Goal: Download file/media

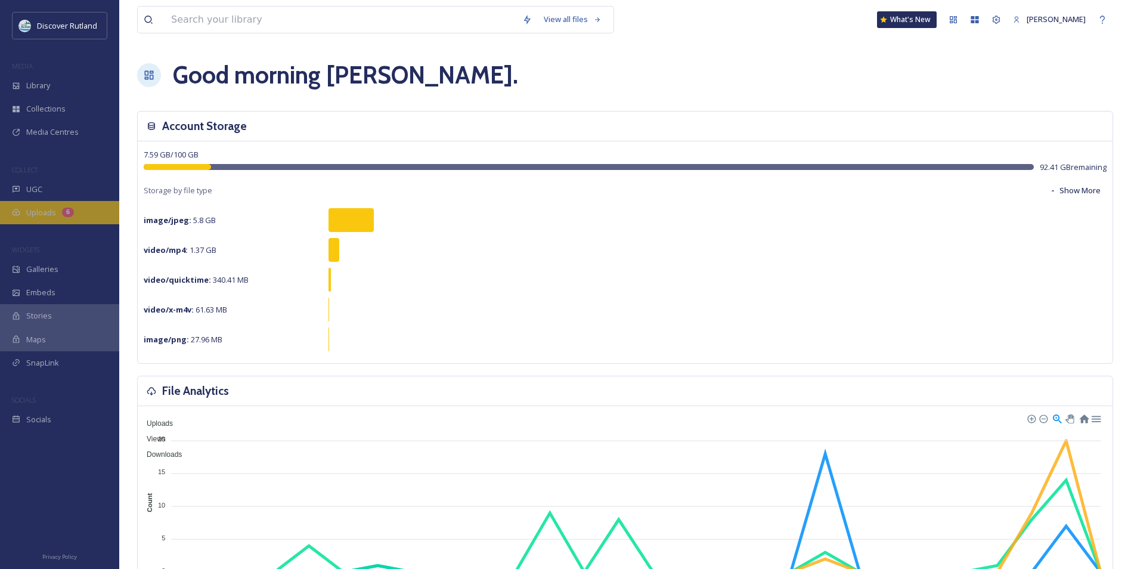
click at [38, 213] on span "Uploads" at bounding box center [41, 212] width 30 height 11
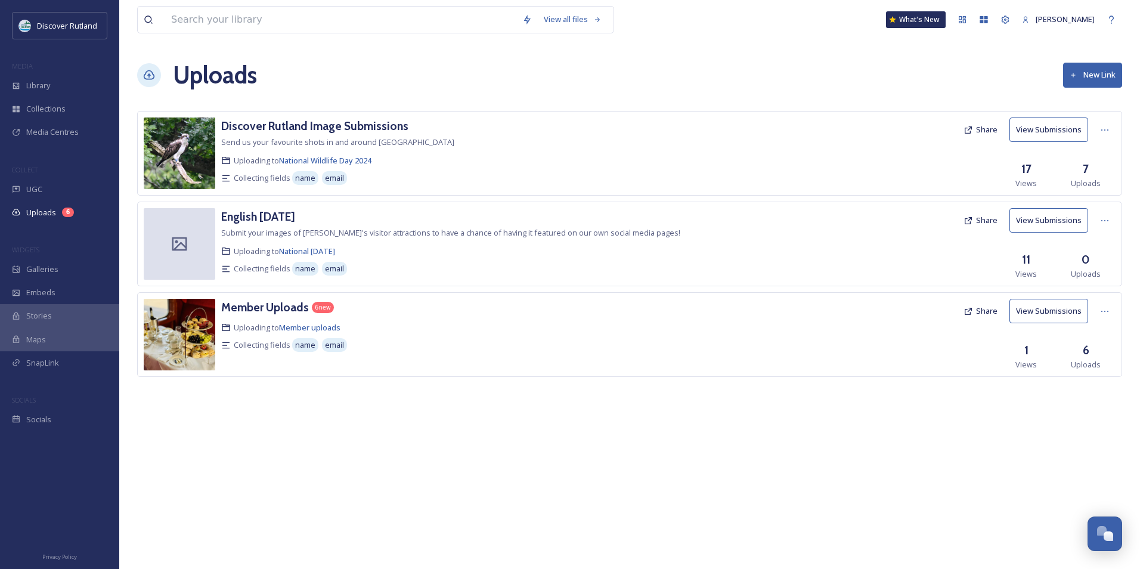
click at [1044, 132] on button "View Submissions" at bounding box center [1048, 129] width 79 height 24
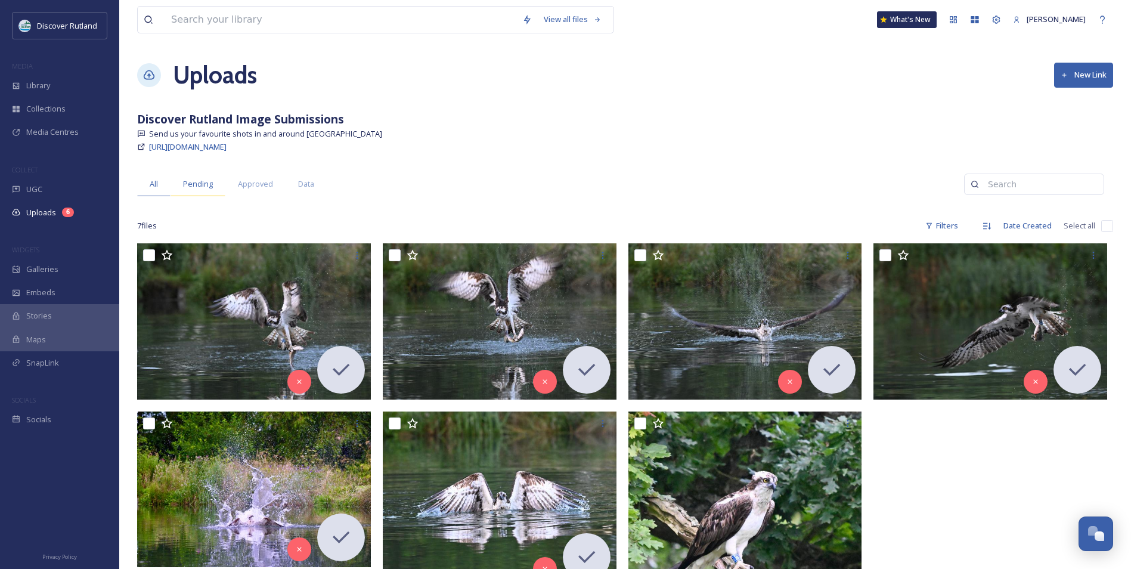
click at [196, 179] on span "Pending" at bounding box center [198, 183] width 30 height 11
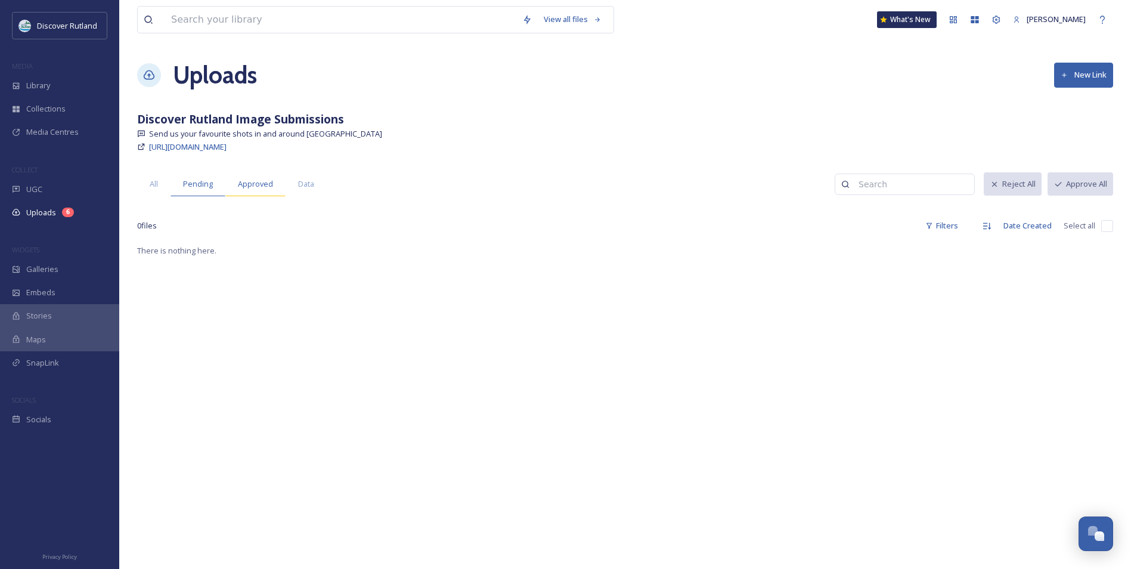
click at [243, 174] on div "Approved" at bounding box center [255, 184] width 60 height 24
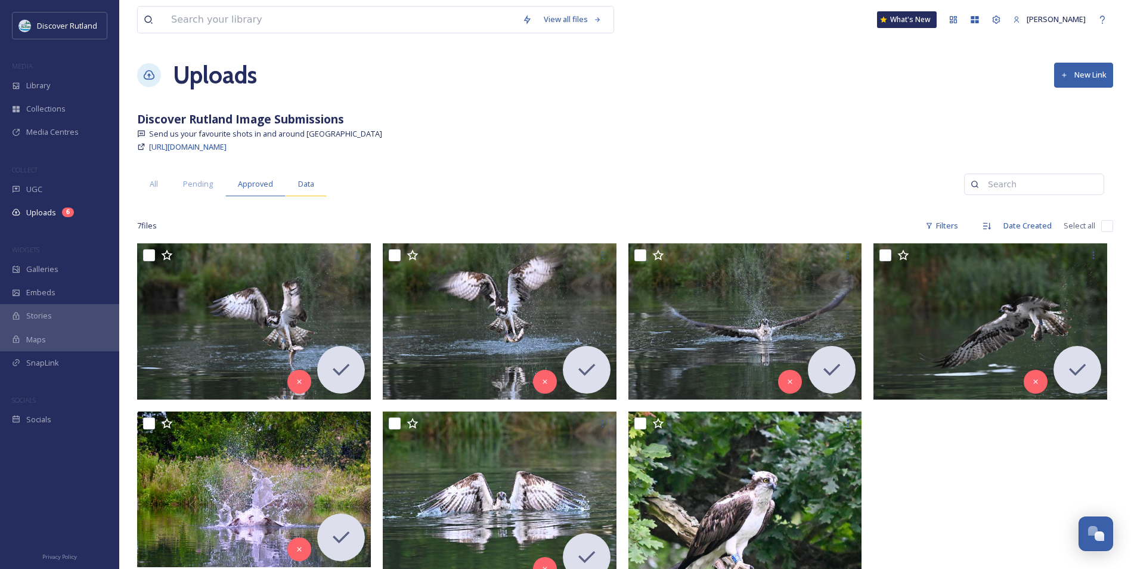
click at [308, 176] on div "Data" at bounding box center [306, 184] width 41 height 24
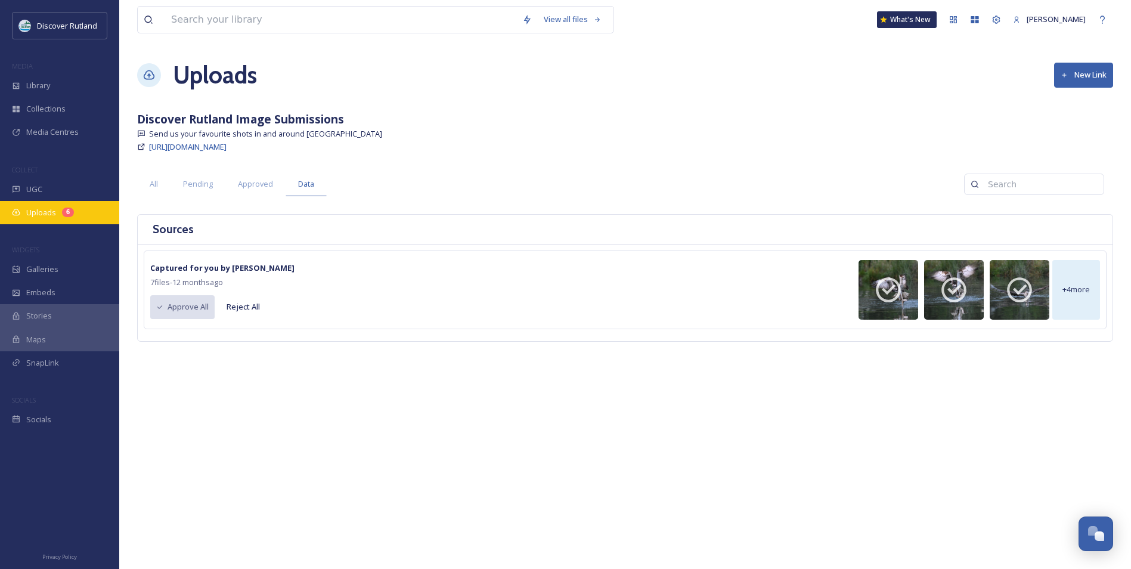
click at [49, 216] on span "Uploads" at bounding box center [41, 212] width 30 height 11
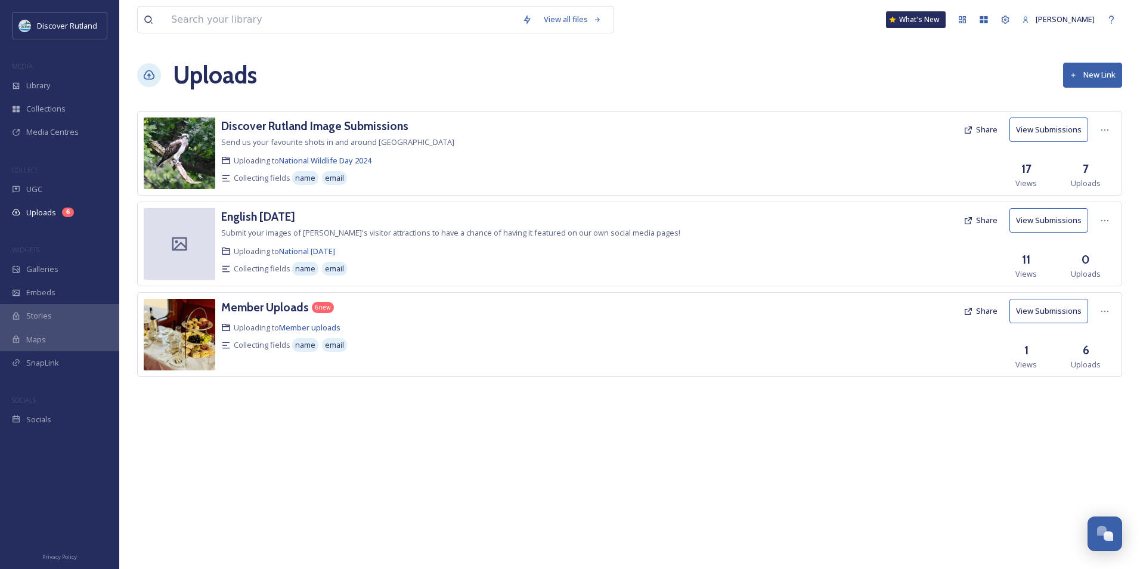
click at [1056, 311] on button "View Submissions" at bounding box center [1048, 311] width 79 height 24
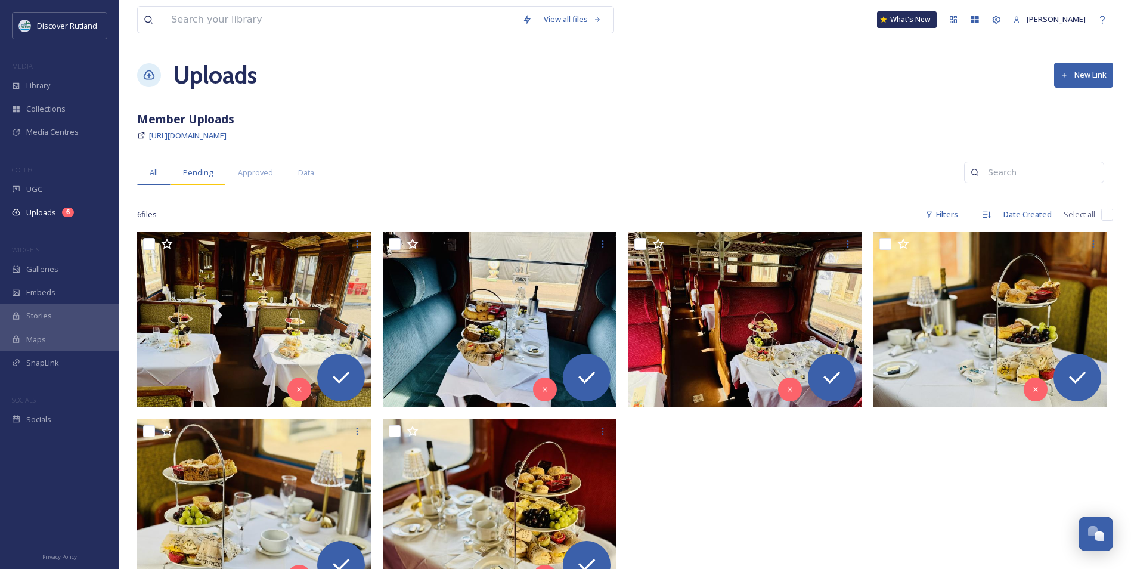
click at [207, 175] on span "Pending" at bounding box center [198, 172] width 30 height 11
click at [1083, 165] on button "Approve All" at bounding box center [1079, 172] width 67 height 24
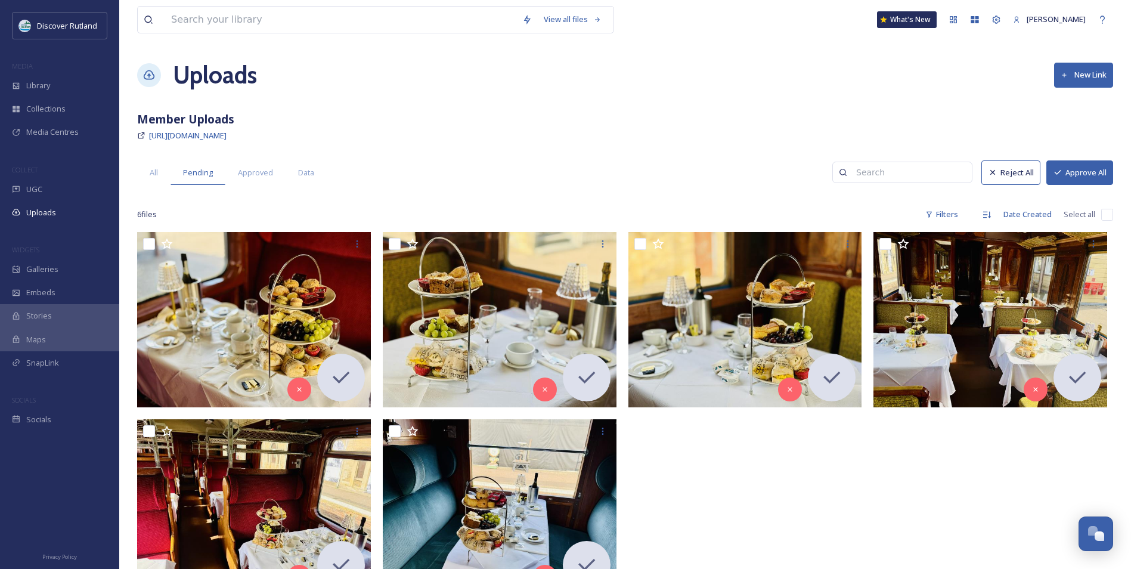
click at [1098, 166] on button "Approve All" at bounding box center [1079, 172] width 67 height 24
click at [151, 165] on div "All" at bounding box center [153, 172] width 33 height 24
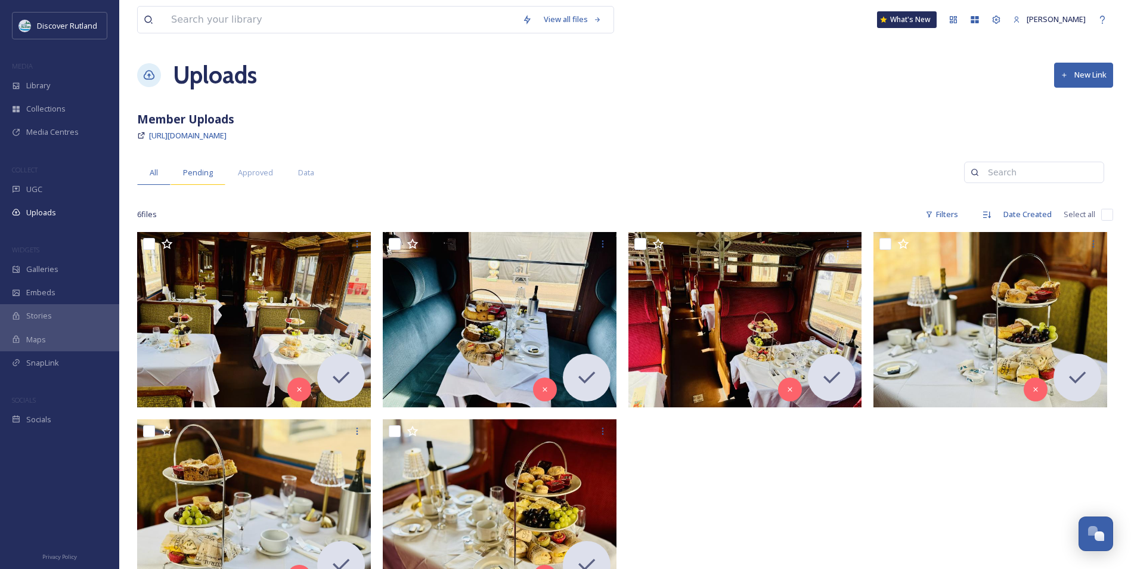
click at [213, 168] on div "Pending" at bounding box center [198, 172] width 55 height 24
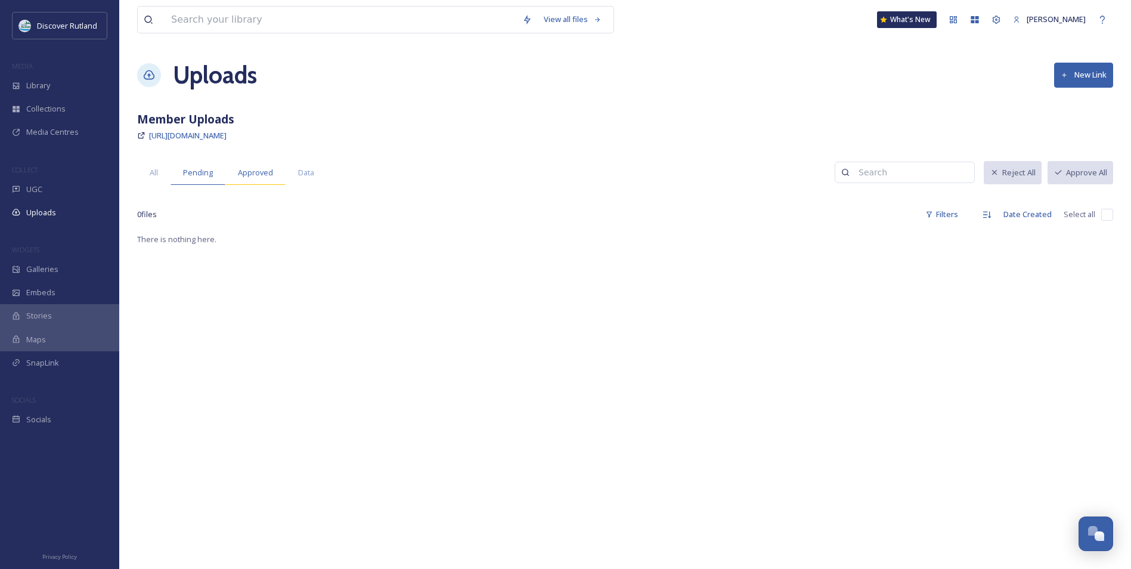
click at [263, 179] on div "Approved" at bounding box center [255, 172] width 60 height 24
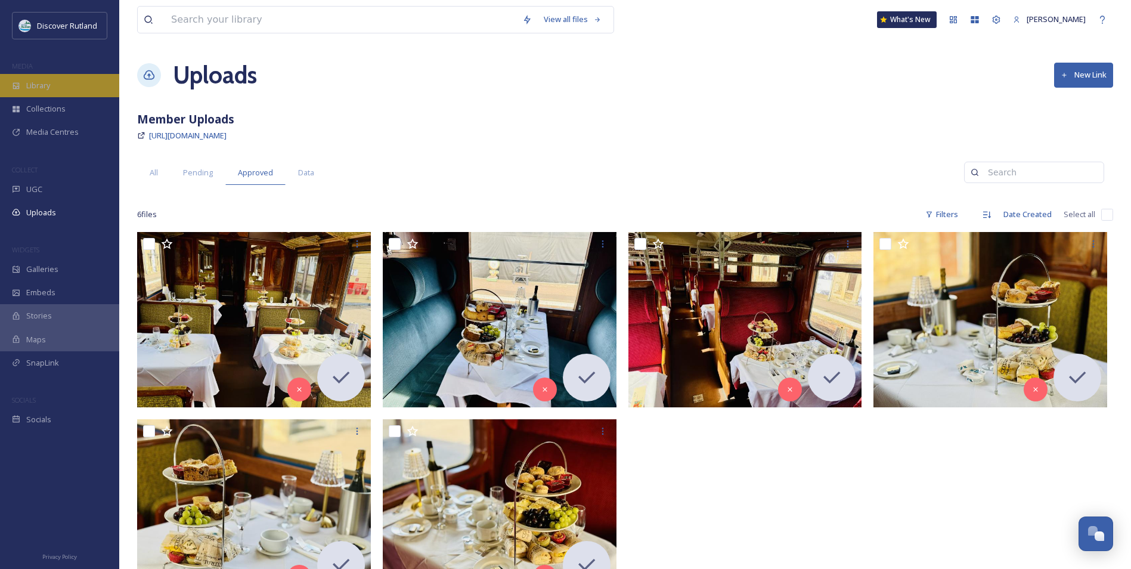
click at [66, 89] on div "Library" at bounding box center [59, 85] width 119 height 23
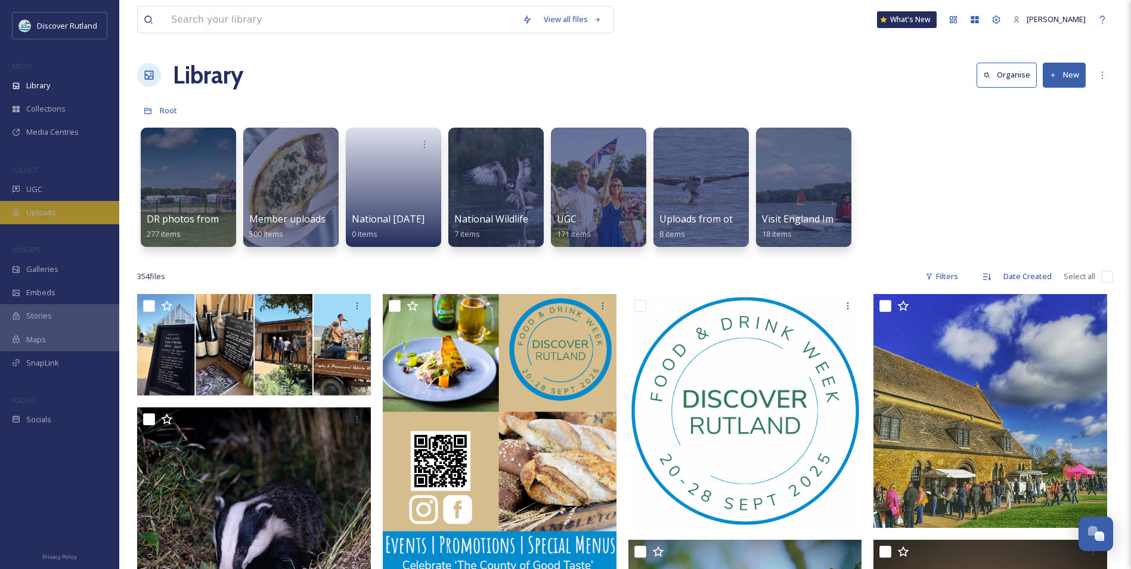
click at [69, 210] on div "Uploads" at bounding box center [59, 212] width 119 height 23
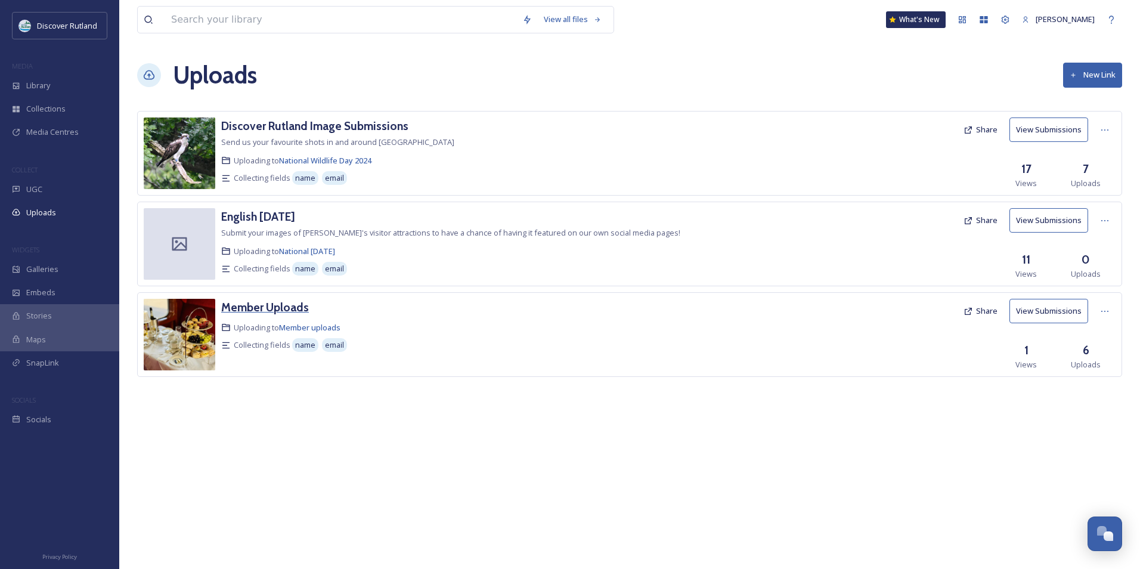
click at [261, 302] on h3 "Member Uploads" at bounding box center [265, 307] width 88 height 14
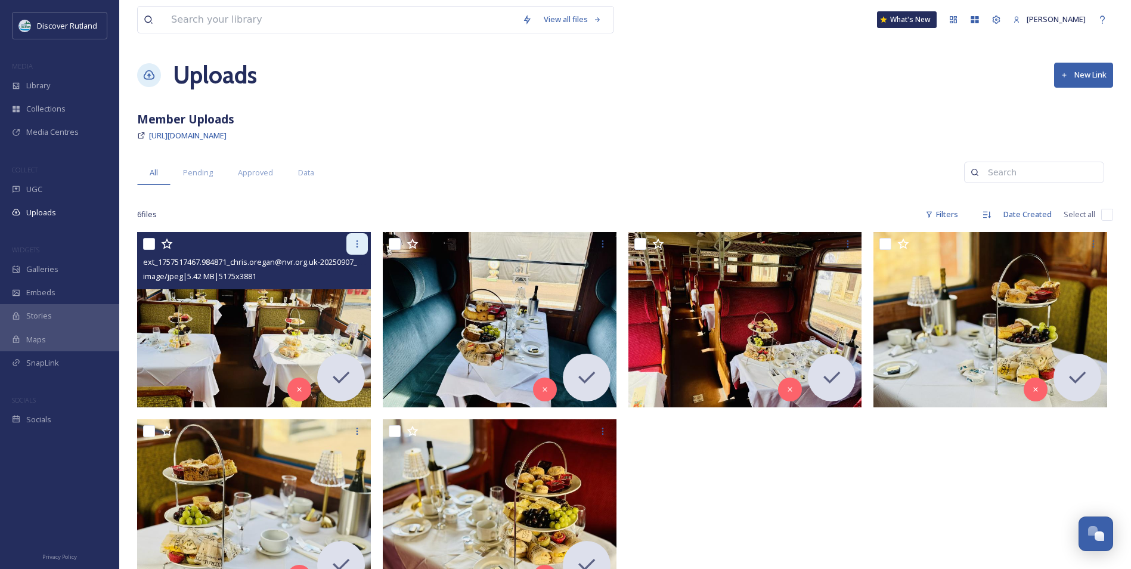
click at [349, 243] on div at bounding box center [356, 243] width 21 height 21
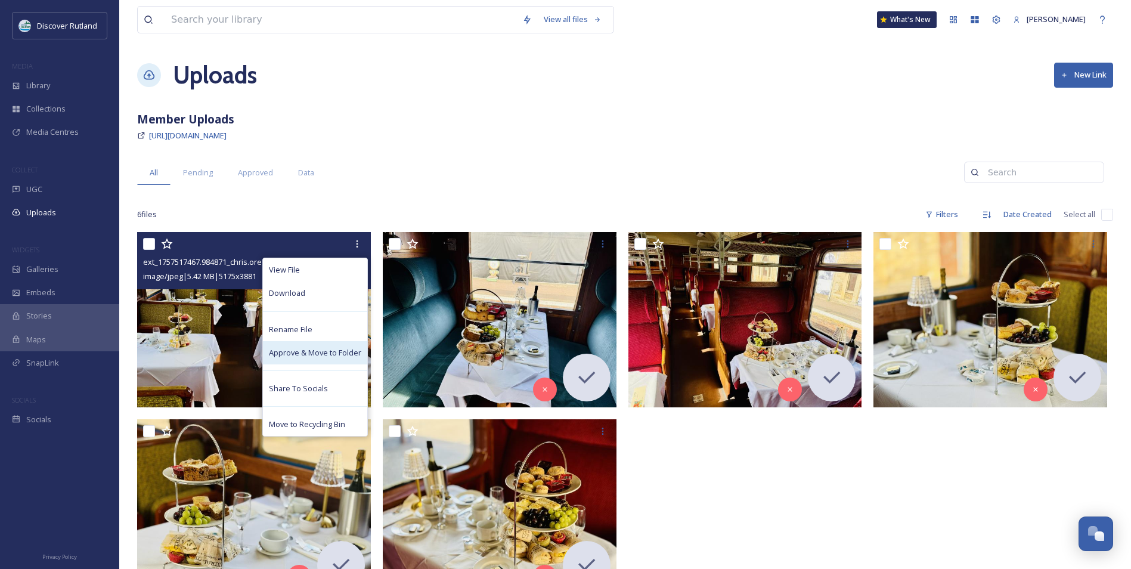
click at [341, 360] on div "Approve & Move to Folder" at bounding box center [315, 352] width 104 height 23
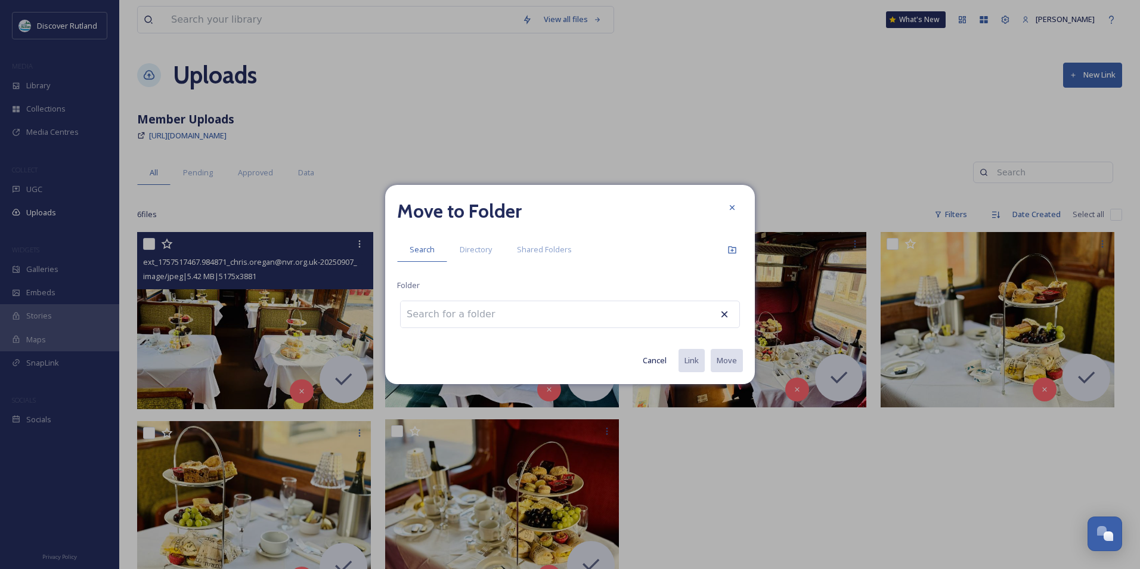
click at [561, 311] on div at bounding box center [570, 314] width 340 height 27
click at [460, 254] on span "Directory" at bounding box center [476, 249] width 32 height 11
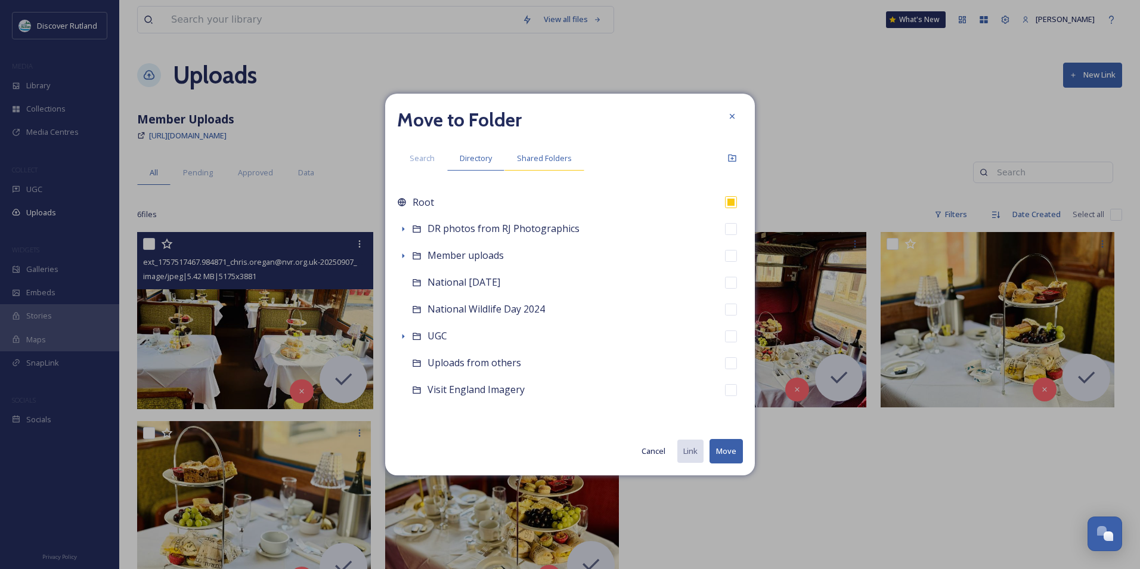
click at [539, 159] on span "Shared Folders" at bounding box center [544, 158] width 55 height 11
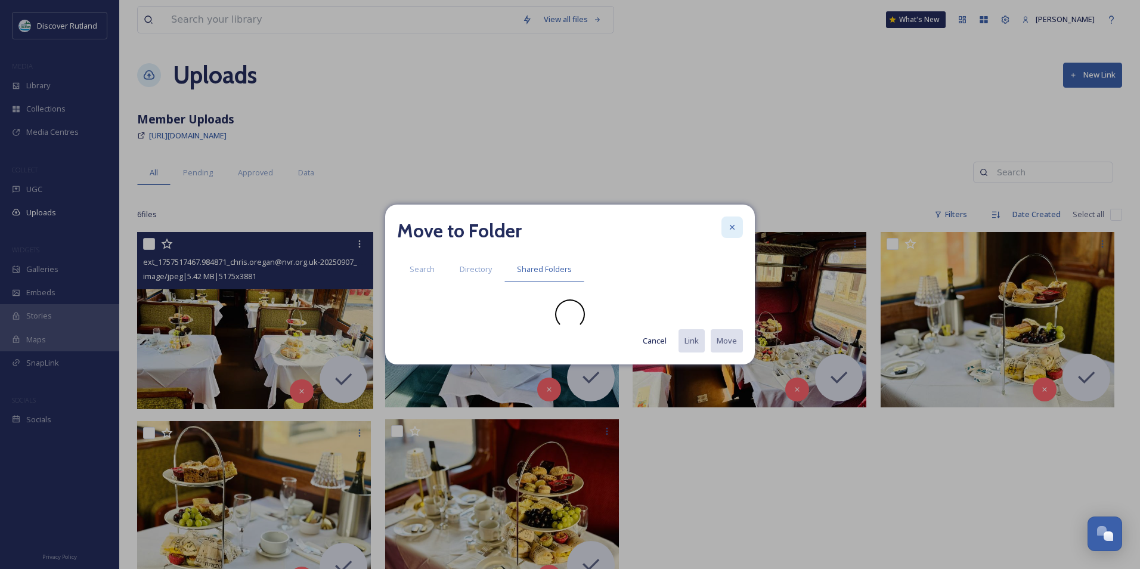
click at [732, 230] on icon at bounding box center [732, 227] width 10 height 10
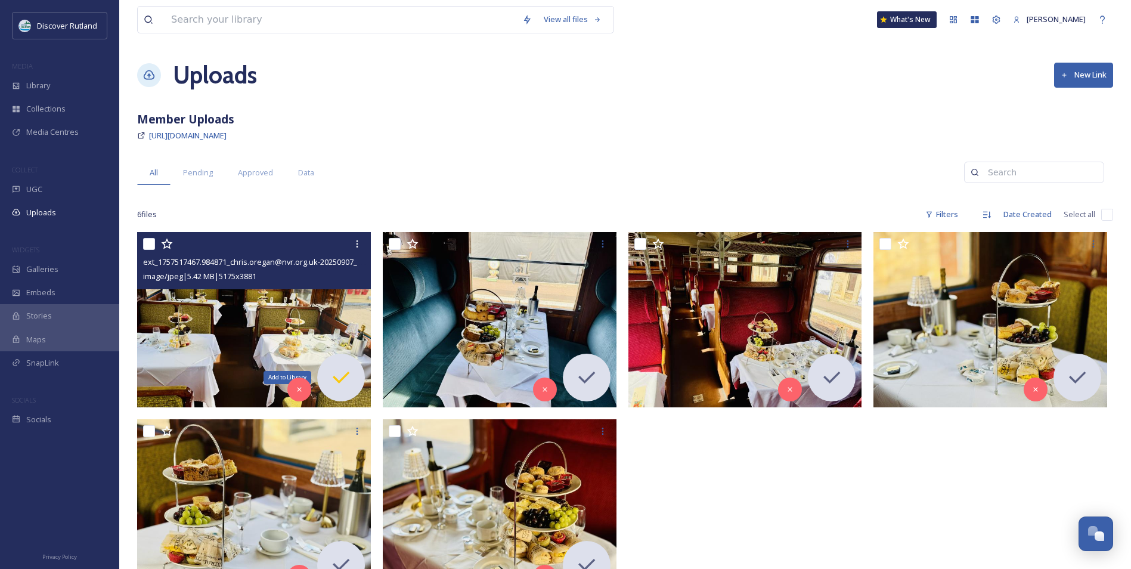
click at [334, 385] on icon at bounding box center [341, 377] width 24 height 24
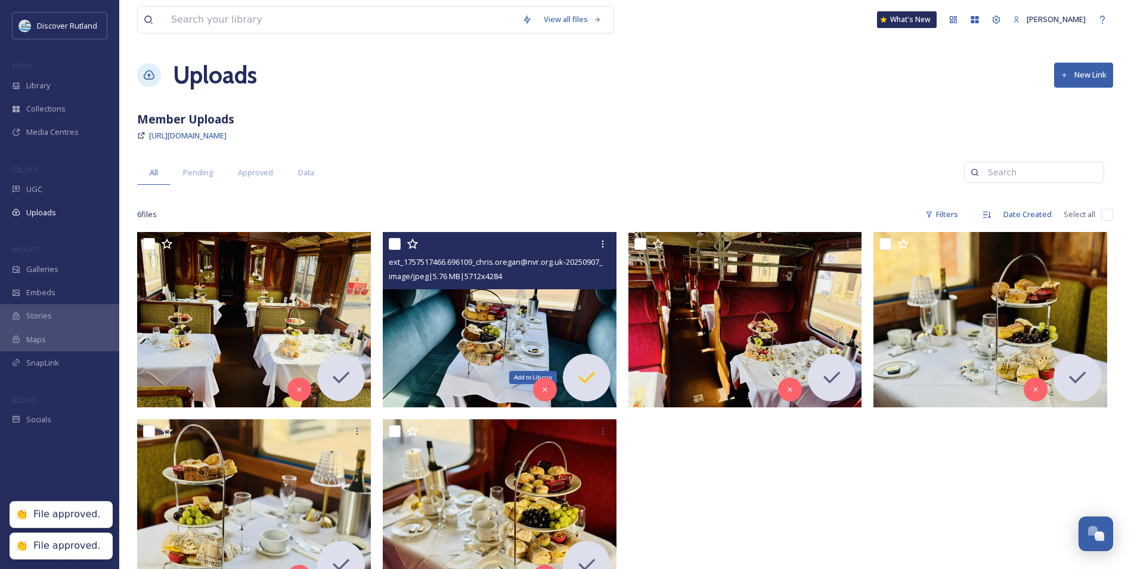
click at [606, 377] on div "Add to Library" at bounding box center [587, 378] width 48 height 48
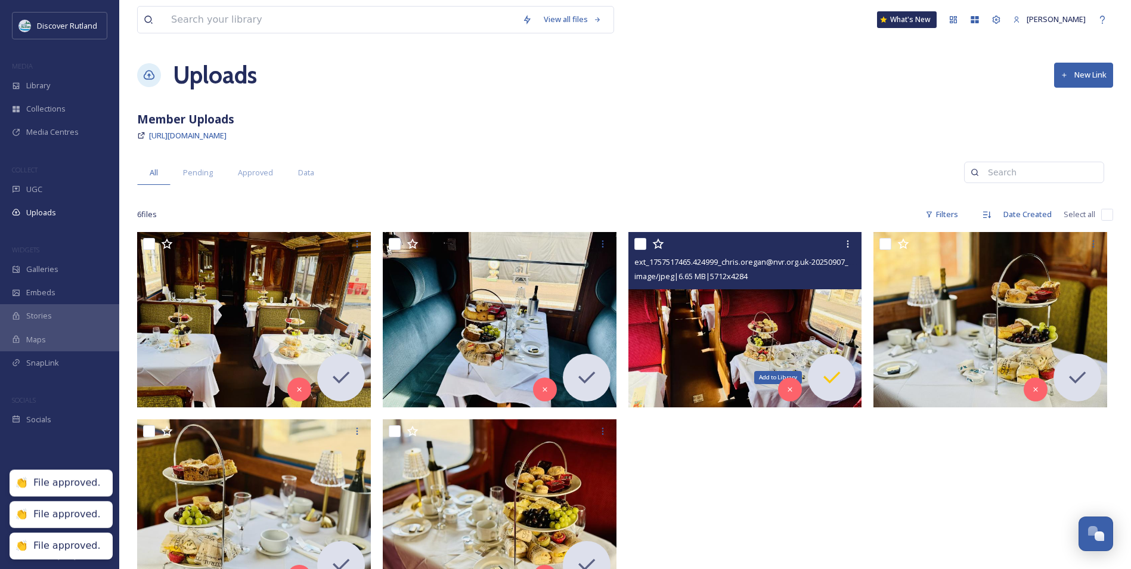
click at [841, 371] on icon at bounding box center [832, 377] width 24 height 24
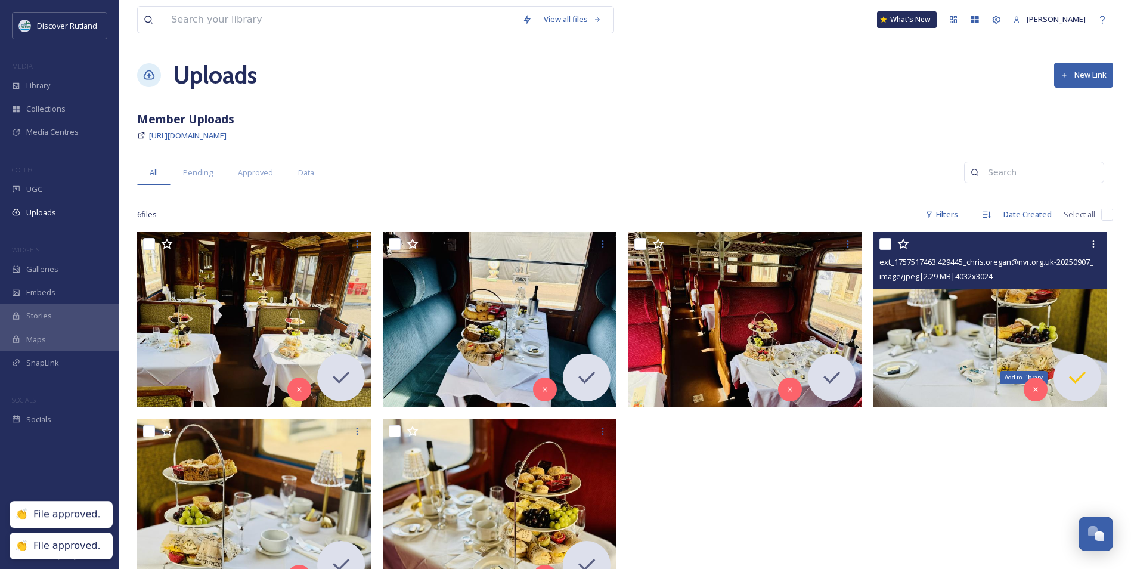
click at [1073, 377] on icon at bounding box center [1077, 377] width 24 height 24
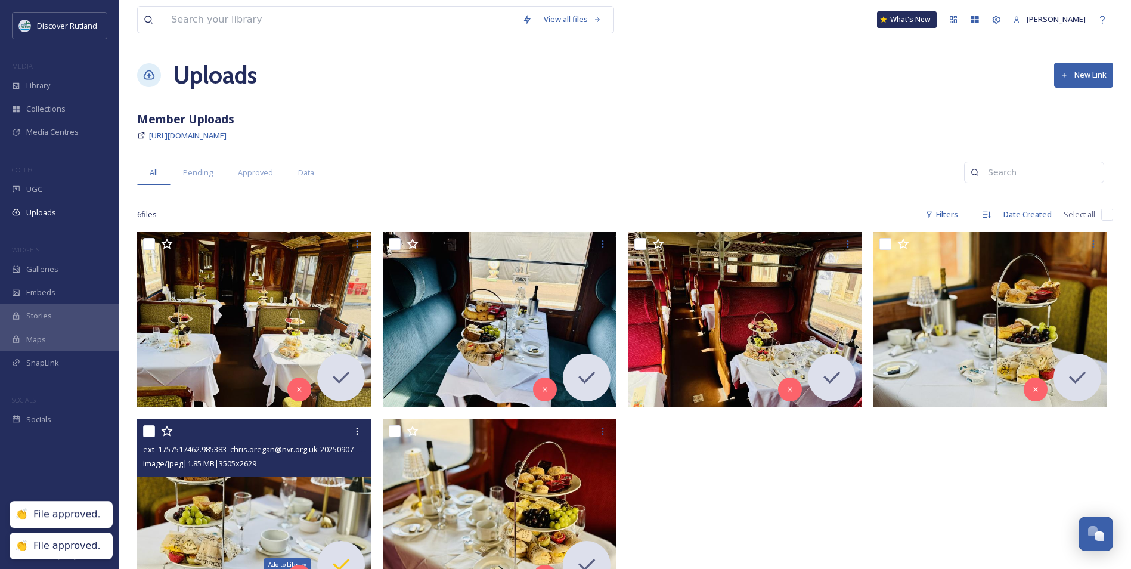
click at [336, 550] on div "Add to Library" at bounding box center [341, 565] width 48 height 48
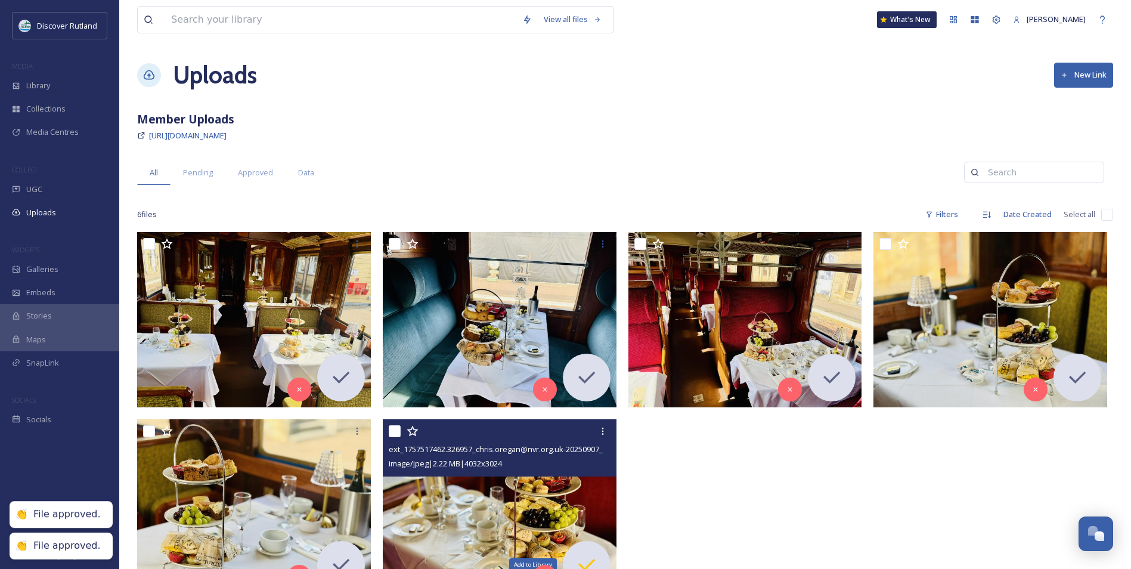
click at [583, 555] on icon at bounding box center [587, 565] width 24 height 24
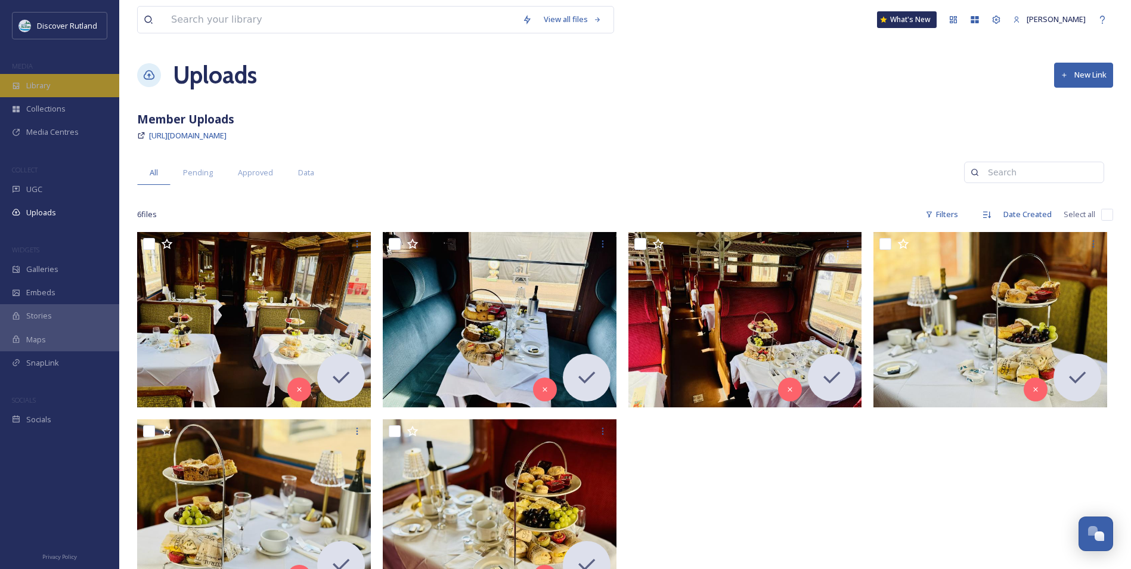
click at [54, 86] on div "Library" at bounding box center [59, 85] width 119 height 23
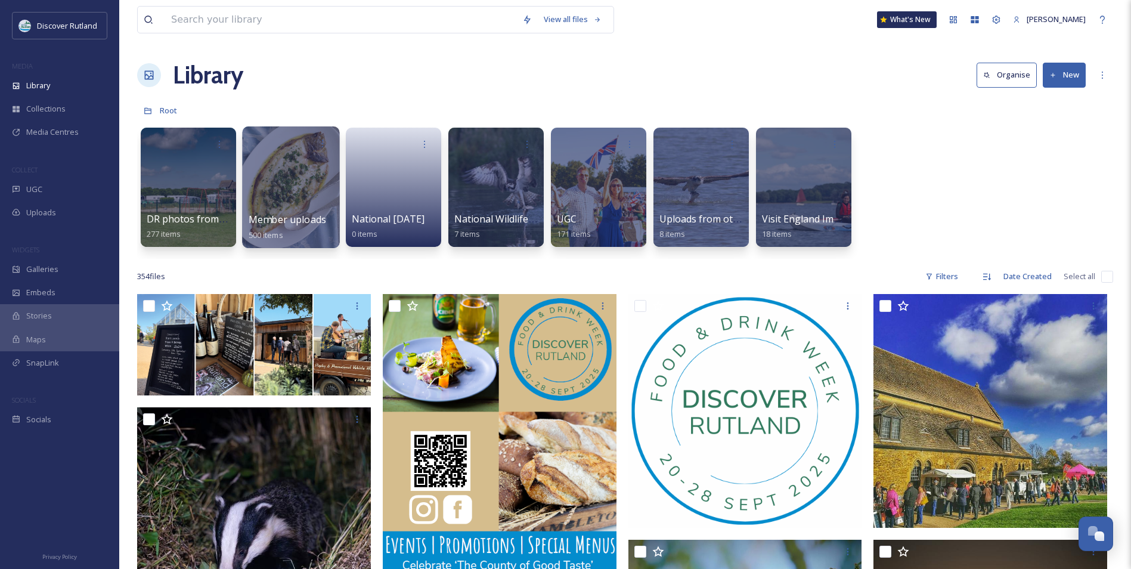
click at [290, 189] on div at bounding box center [290, 187] width 97 height 122
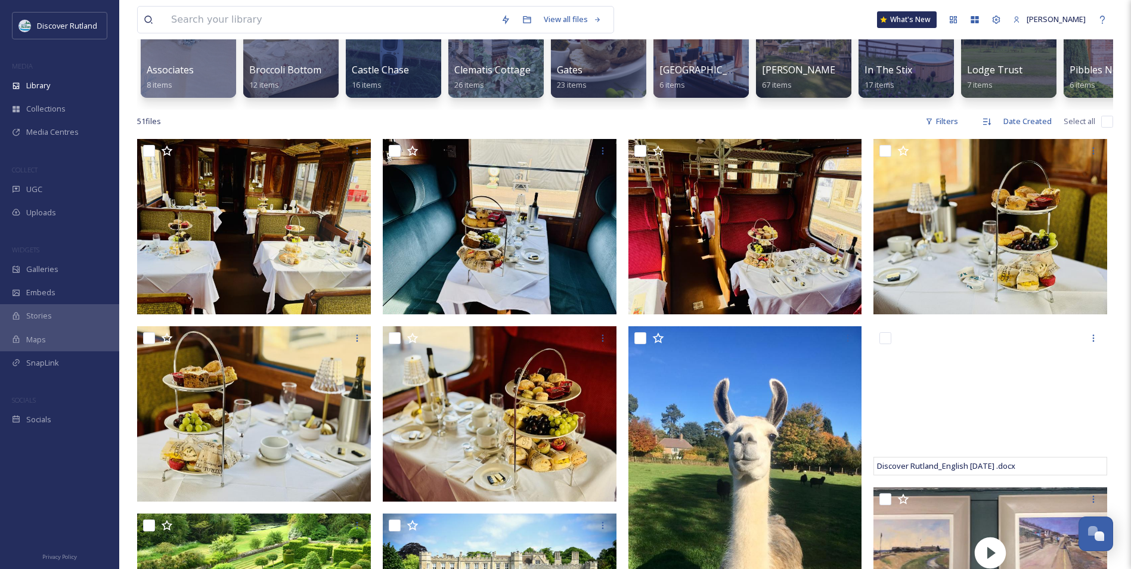
scroll to position [202, 0]
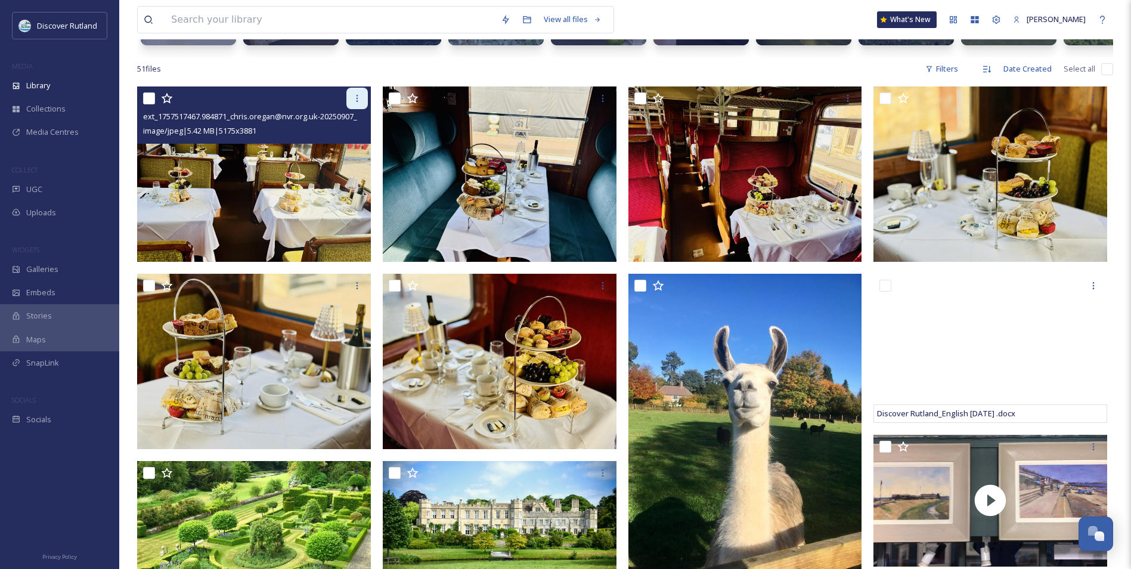
click at [360, 103] on icon at bounding box center [357, 99] width 10 height 10
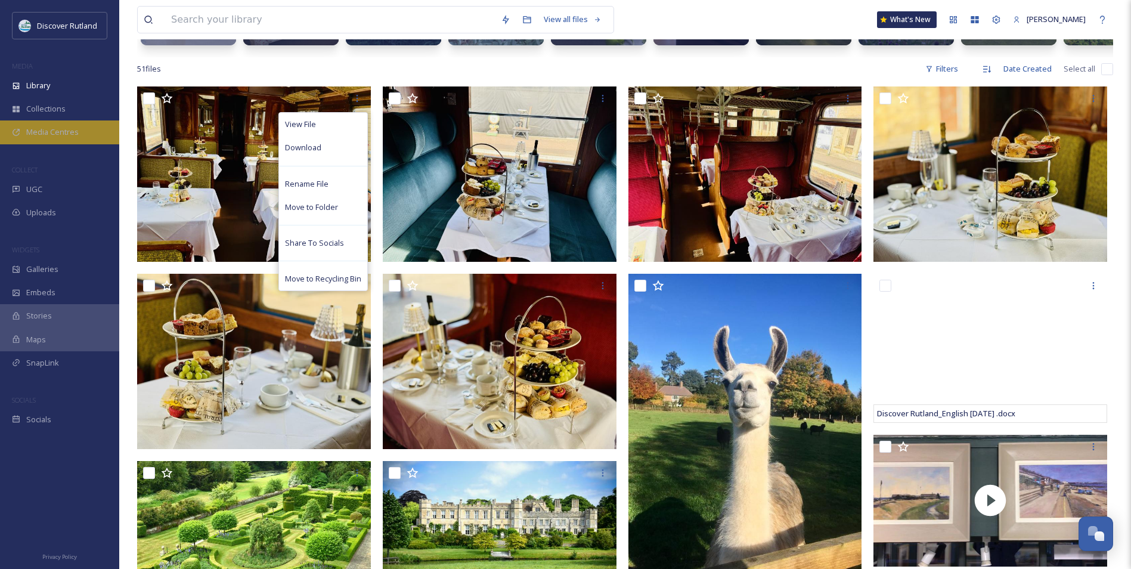
click at [32, 126] on span "Media Centres" at bounding box center [52, 131] width 52 height 11
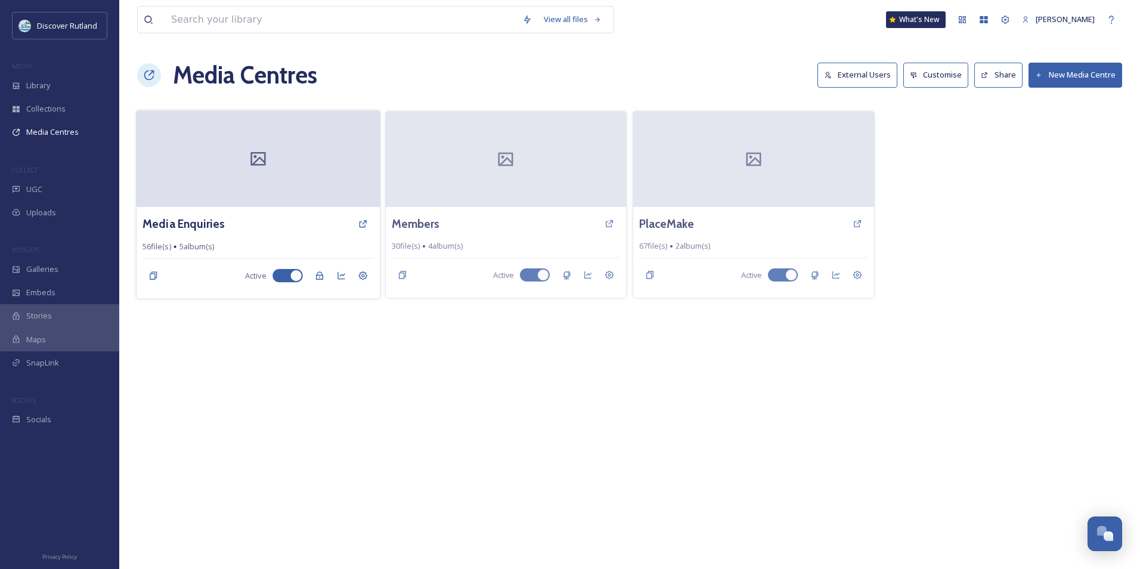
click at [320, 215] on div "Media Enquiries" at bounding box center [258, 223] width 231 height 21
click at [316, 197] on div at bounding box center [258, 158] width 243 height 97
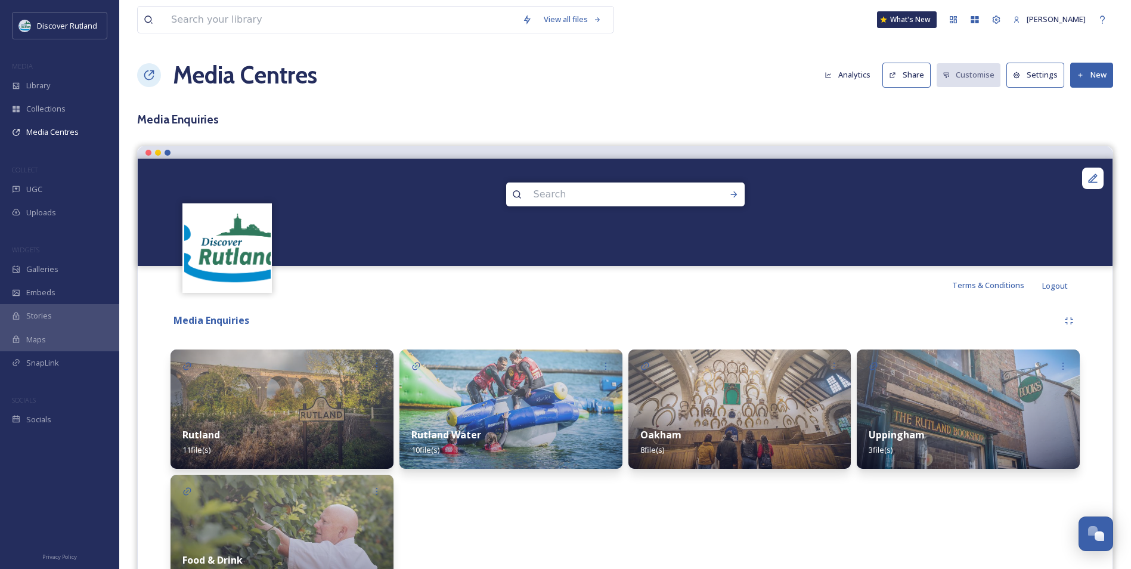
click at [353, 517] on img at bounding box center [282, 534] width 223 height 119
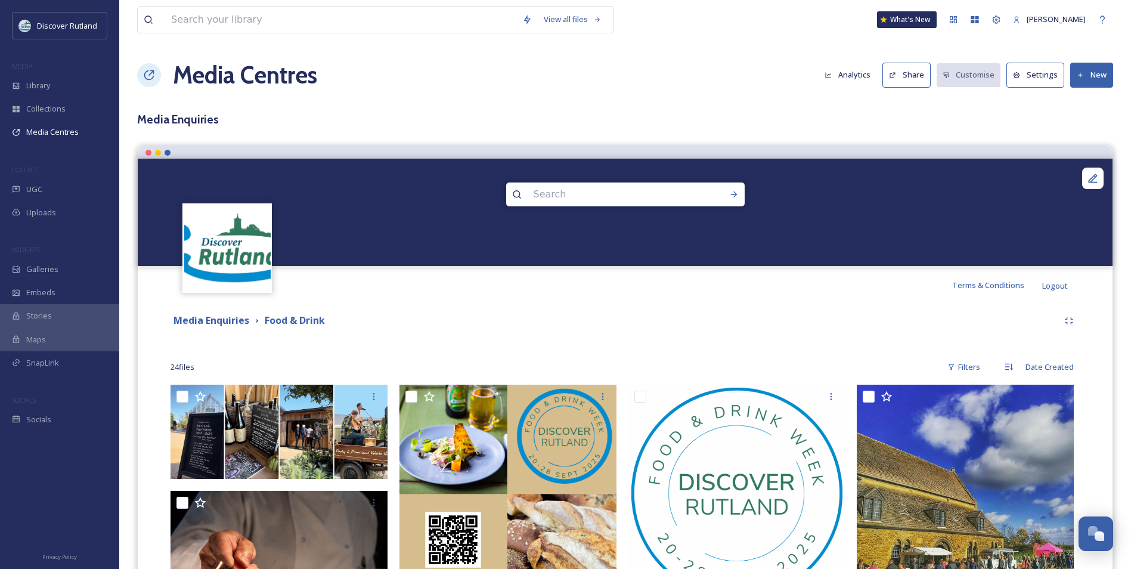
click at [1099, 69] on button "New" at bounding box center [1091, 75] width 43 height 24
click at [1085, 106] on span "Add Files" at bounding box center [1084, 102] width 32 height 11
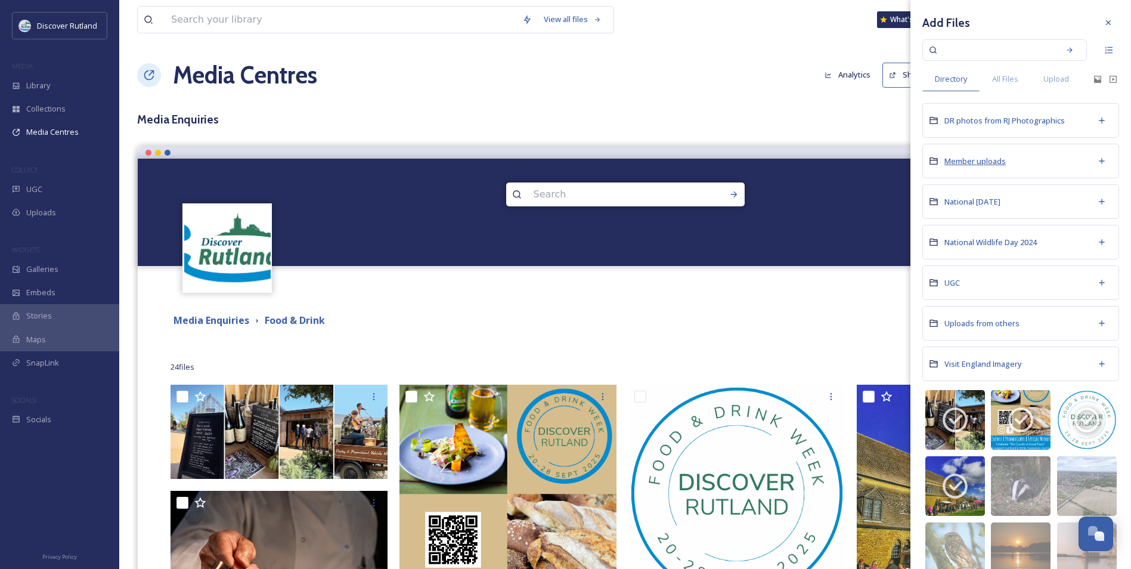
click at [993, 159] on span "Member uploads" at bounding box center [974, 161] width 61 height 11
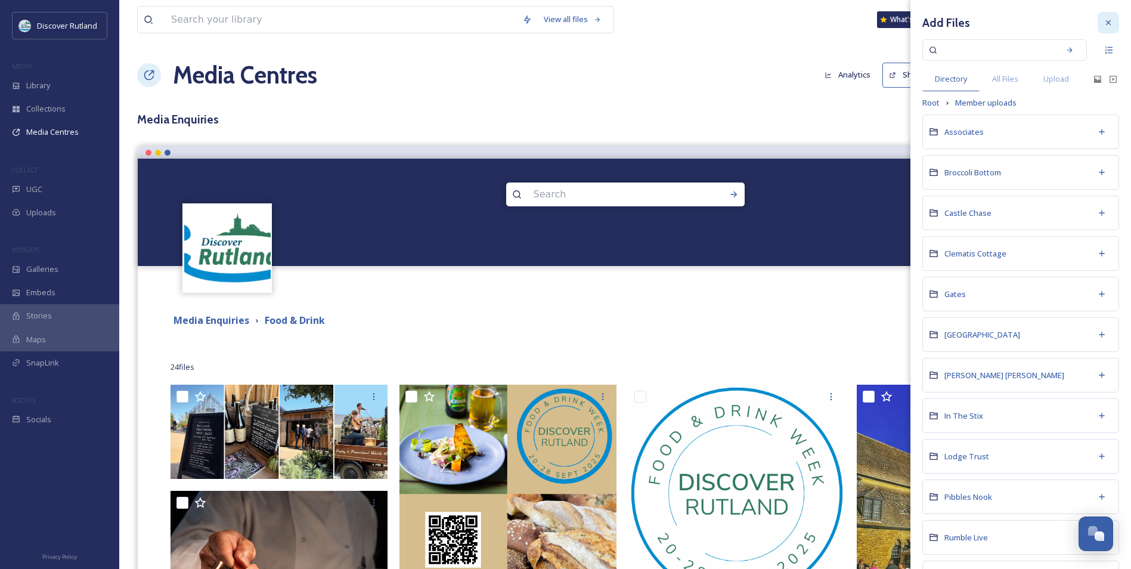
click at [1099, 28] on div at bounding box center [1108, 22] width 21 height 21
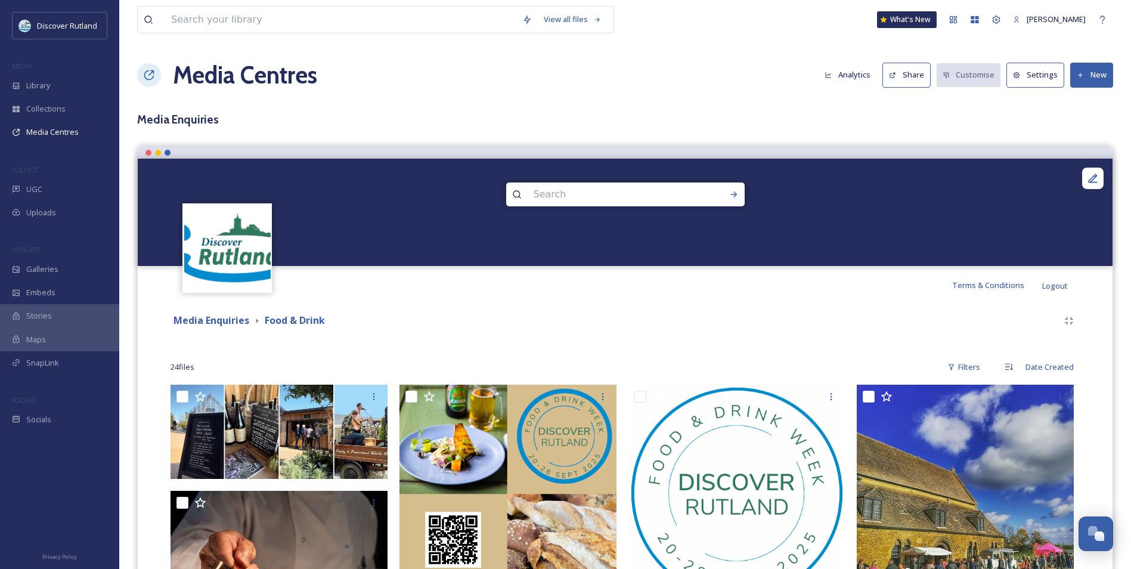
click at [1088, 69] on button "New" at bounding box center [1091, 75] width 43 height 24
click at [1085, 101] on span "Add Files" at bounding box center [1084, 102] width 32 height 11
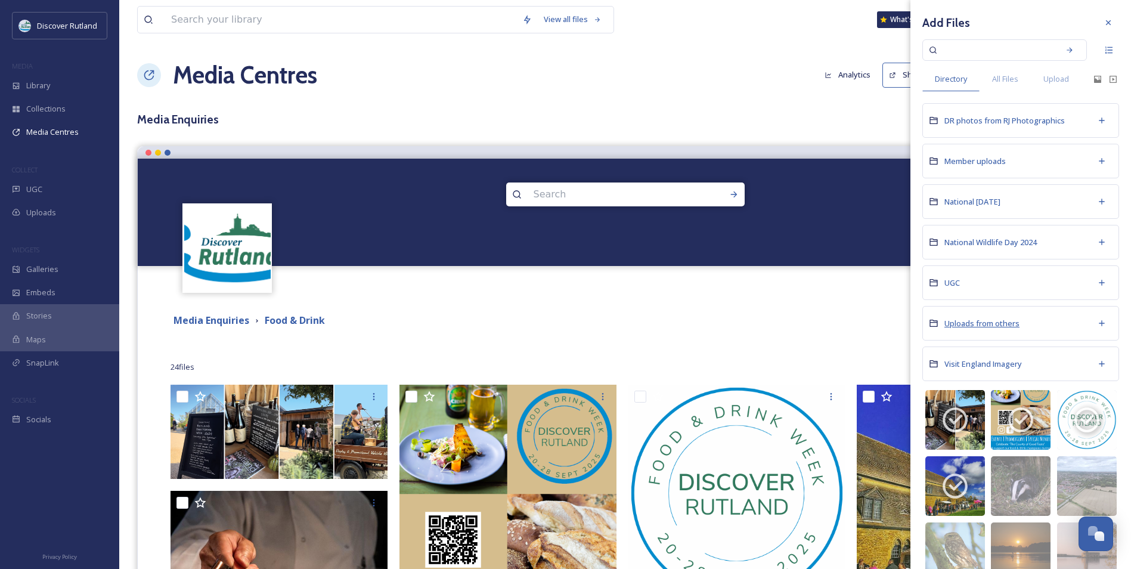
click at [1018, 321] on span "Uploads from others" at bounding box center [981, 323] width 75 height 11
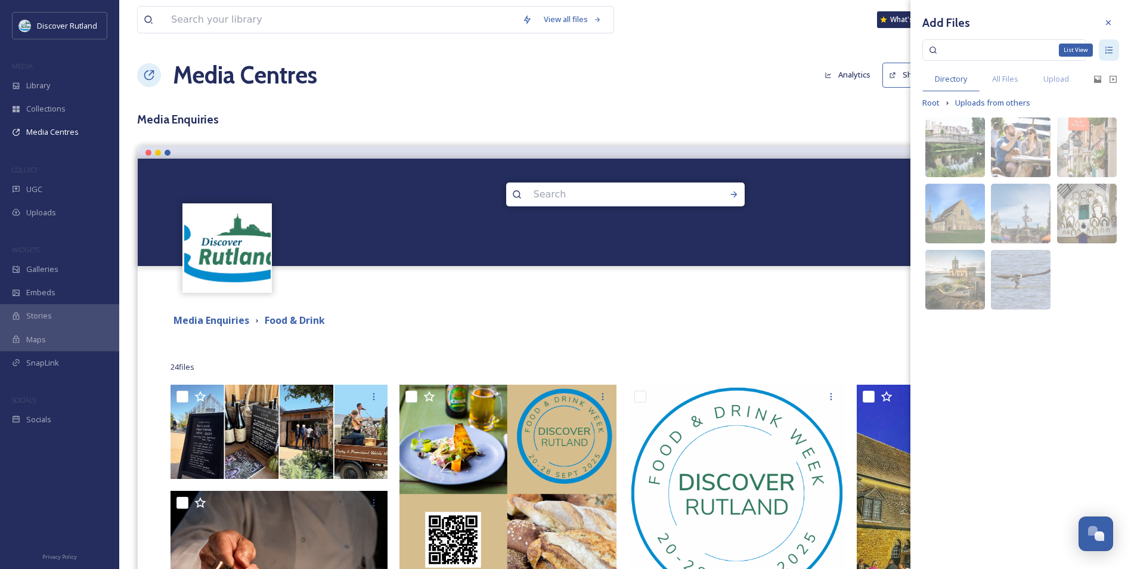
click at [1107, 45] on icon at bounding box center [1109, 50] width 10 height 10
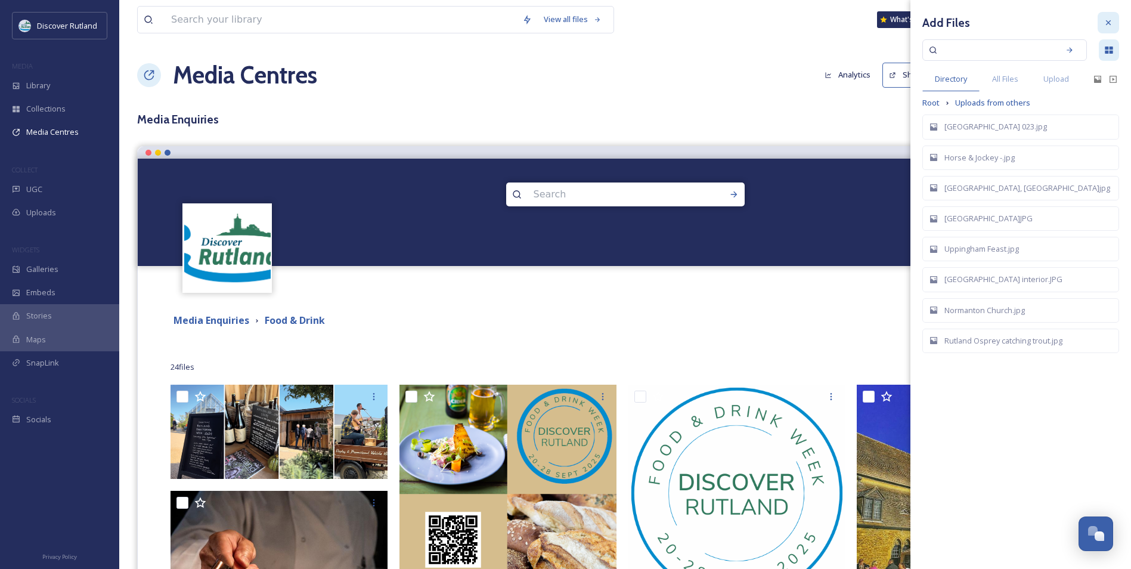
click at [1110, 29] on div at bounding box center [1108, 22] width 21 height 21
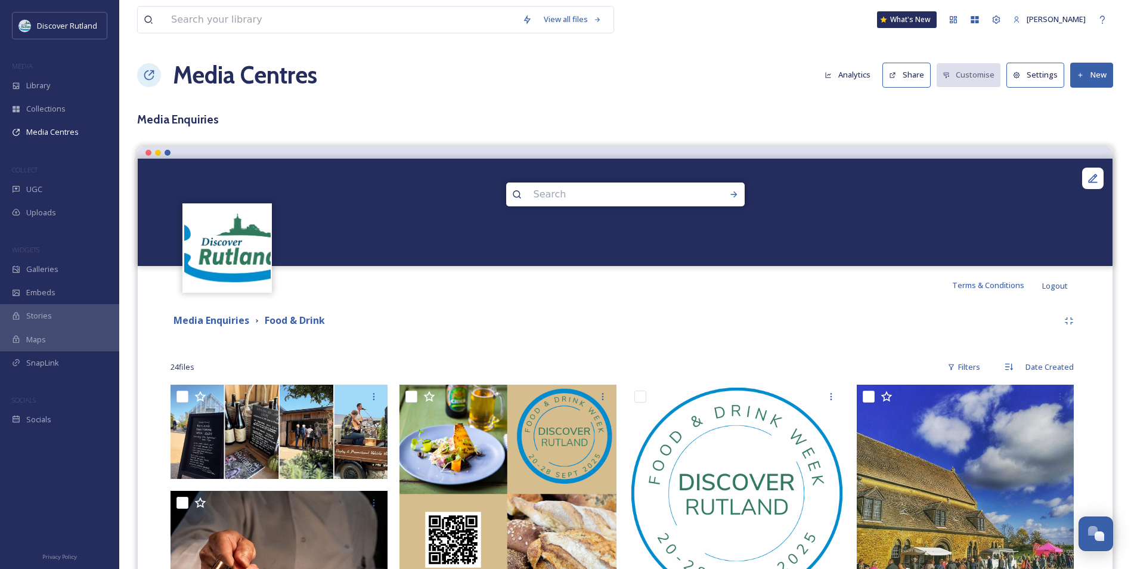
click at [1101, 74] on button "New" at bounding box center [1091, 75] width 43 height 24
click at [1079, 107] on span "Add Files" at bounding box center [1084, 102] width 32 height 11
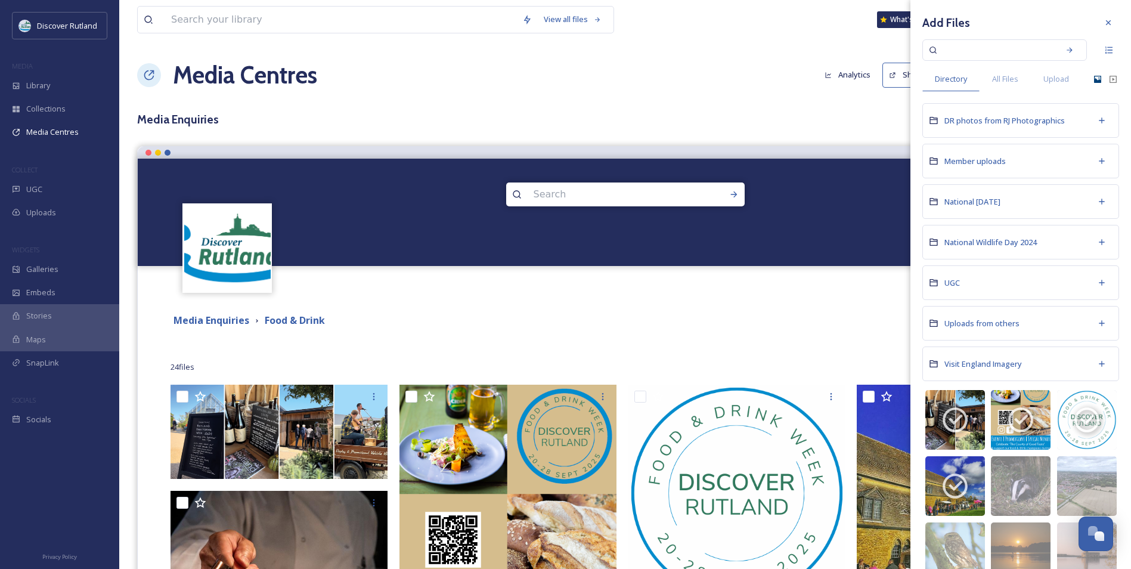
click at [1094, 79] on icon at bounding box center [1097, 79] width 7 height 7
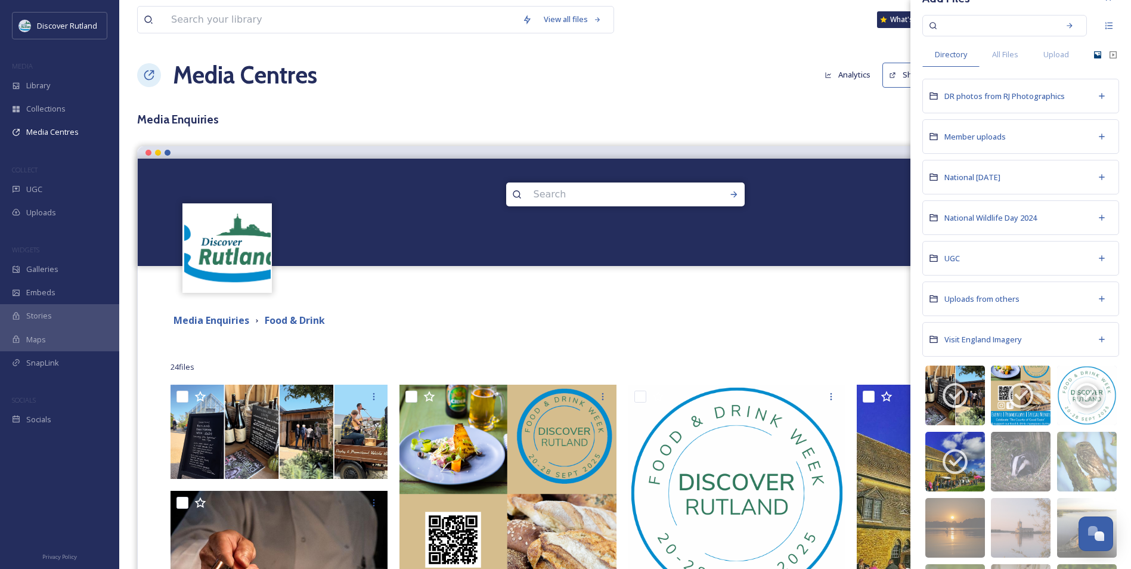
scroll to position [17, 0]
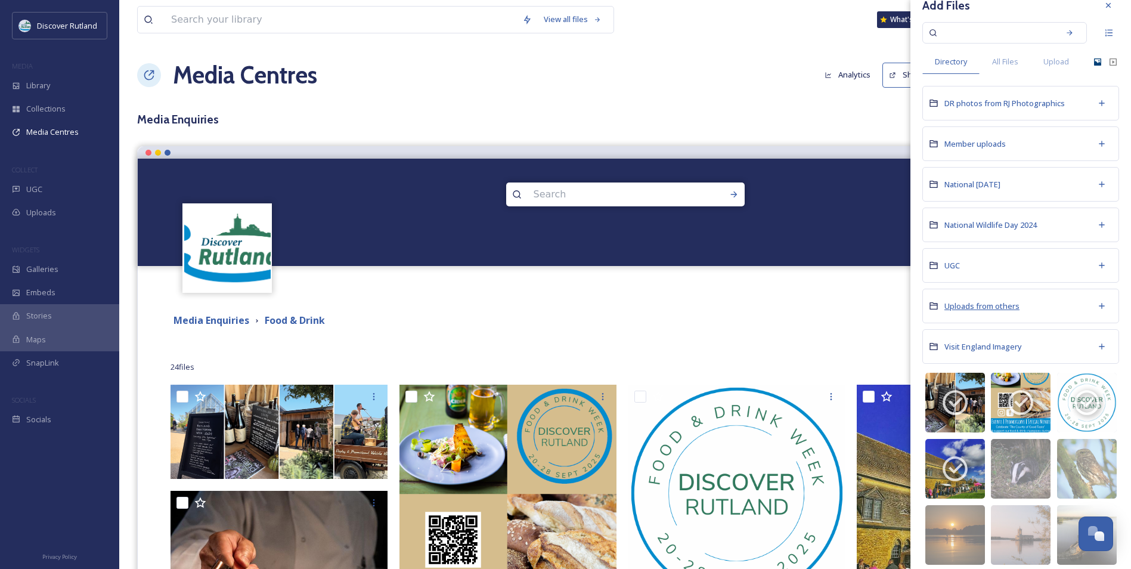
click at [1015, 302] on span "Uploads from others" at bounding box center [981, 306] width 75 height 11
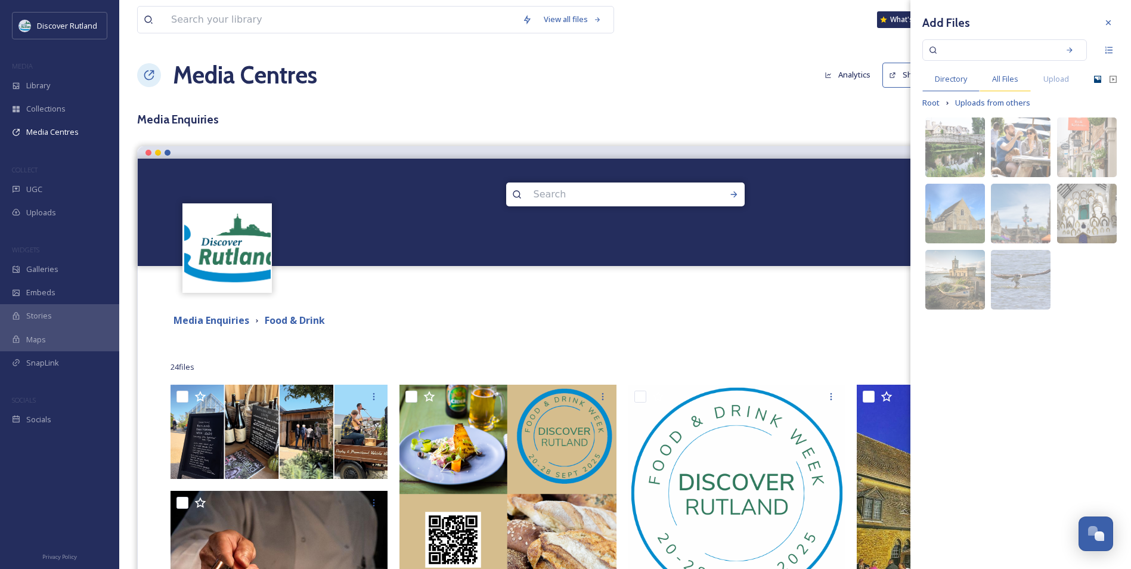
click at [1014, 76] on span "All Files" at bounding box center [1005, 78] width 26 height 11
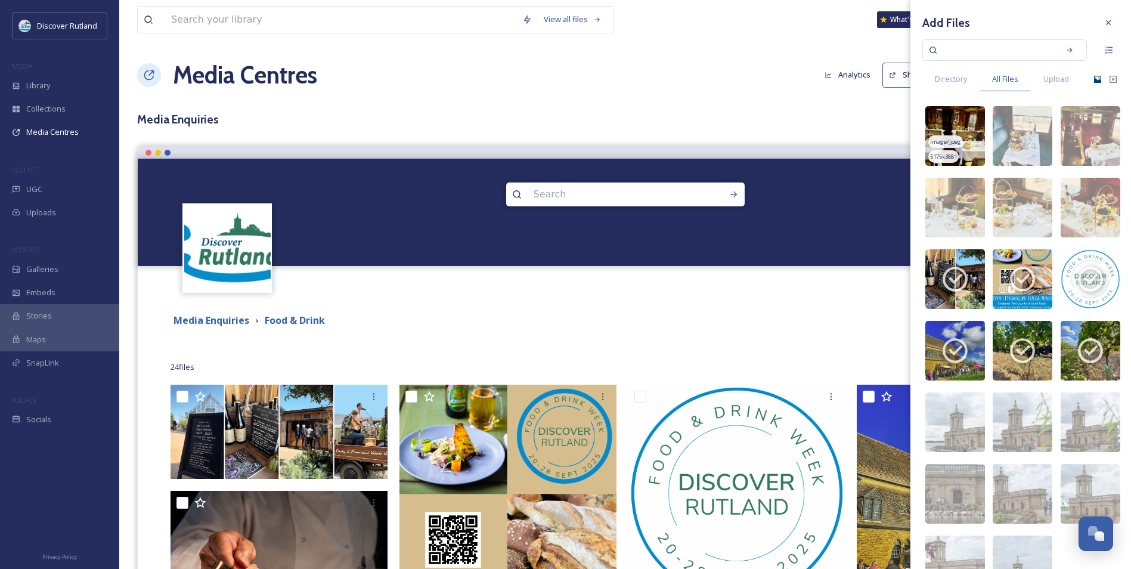
click at [964, 131] on img at bounding box center [955, 136] width 60 height 60
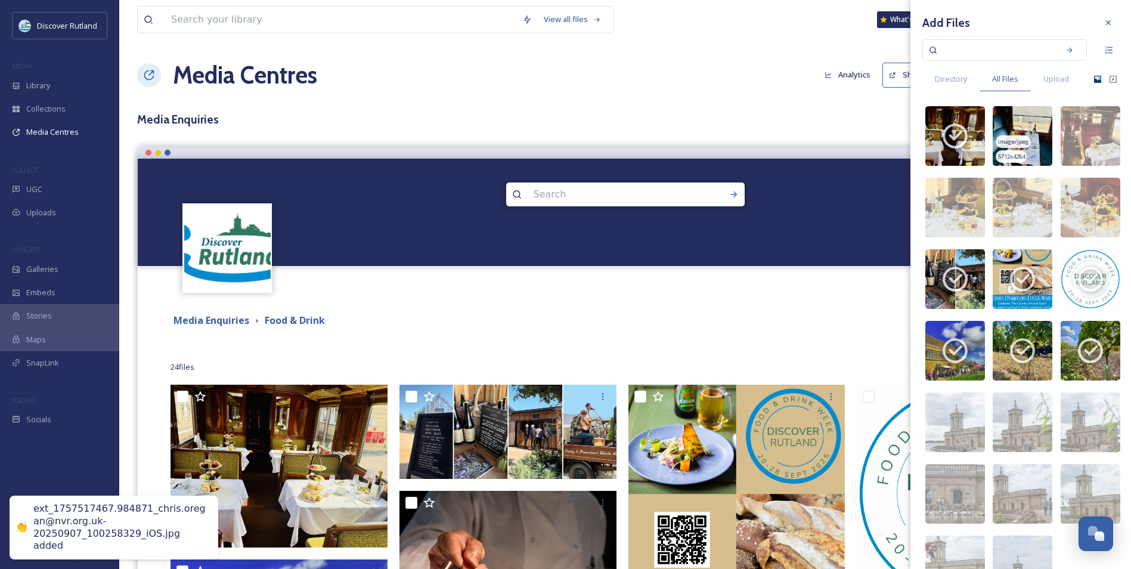
click at [1026, 137] on img at bounding box center [1023, 136] width 60 height 60
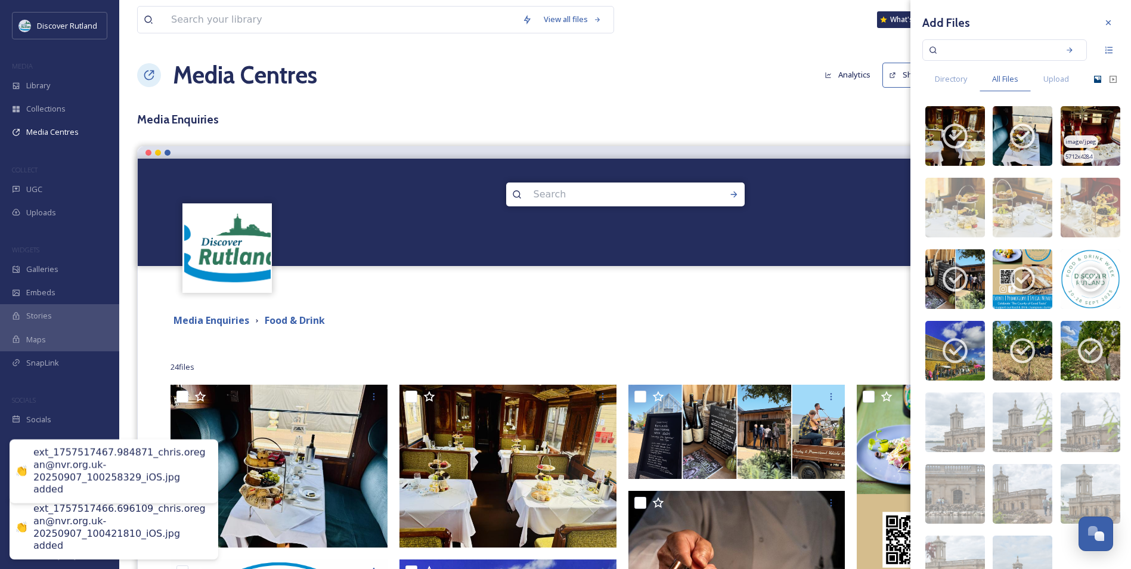
click at [1086, 144] on span "image/jpeg" at bounding box center [1080, 142] width 31 height 8
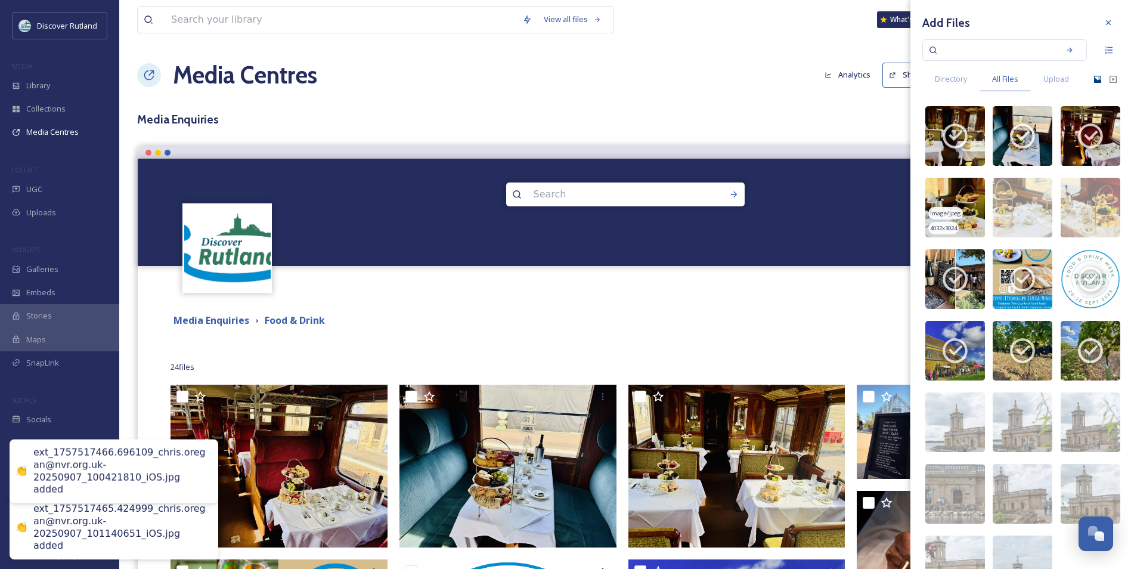
click at [965, 213] on img at bounding box center [955, 208] width 60 height 60
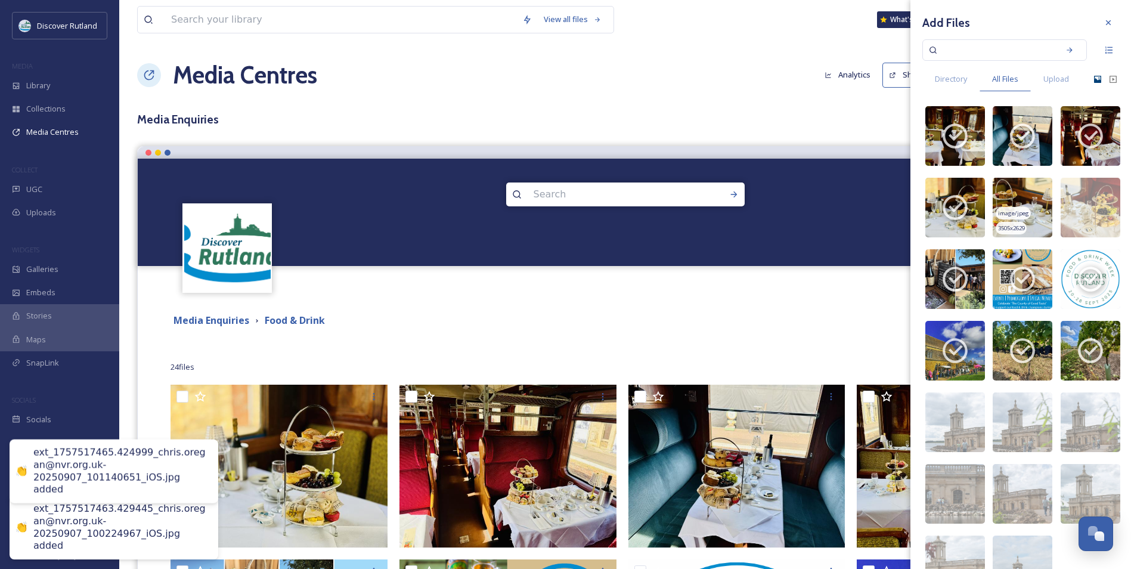
click at [1027, 215] on img at bounding box center [1023, 208] width 60 height 60
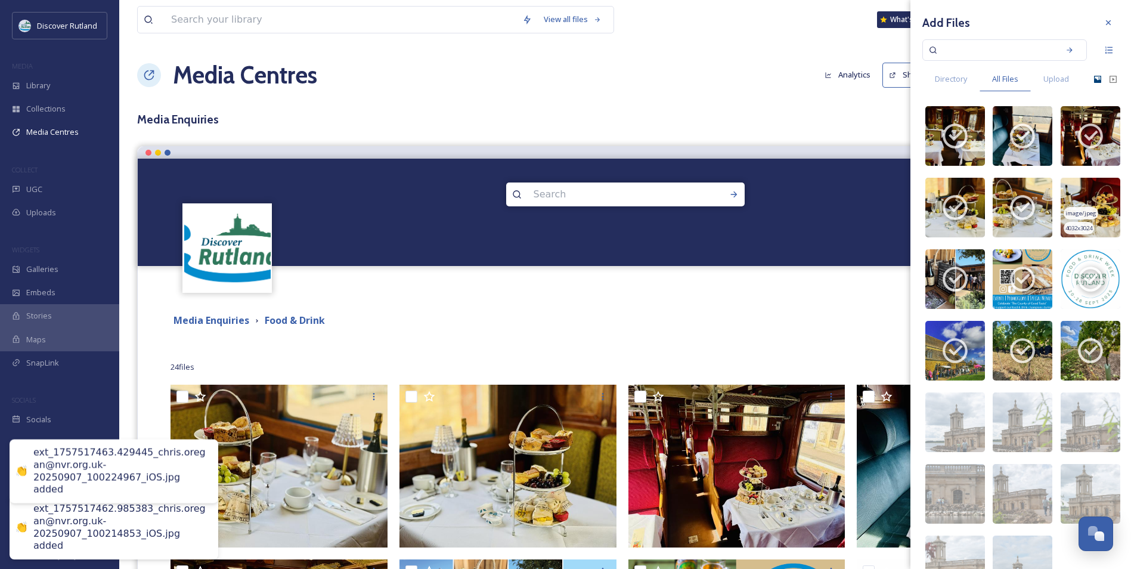
click at [1086, 206] on img at bounding box center [1091, 208] width 60 height 60
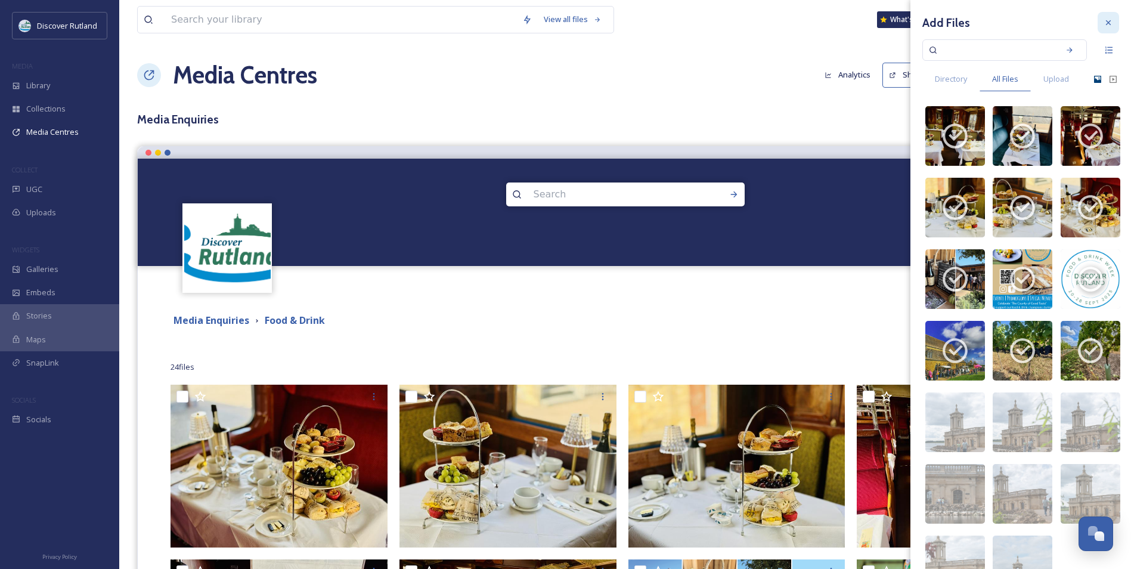
click at [1104, 23] on icon at bounding box center [1109, 23] width 10 height 10
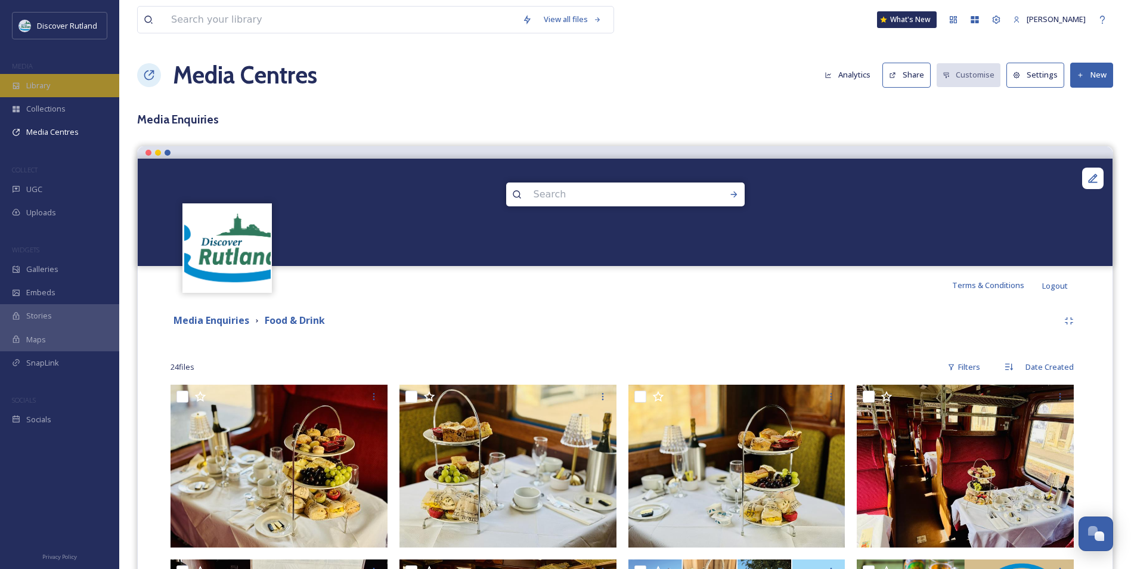
click at [47, 90] on span "Library" at bounding box center [38, 85] width 24 height 11
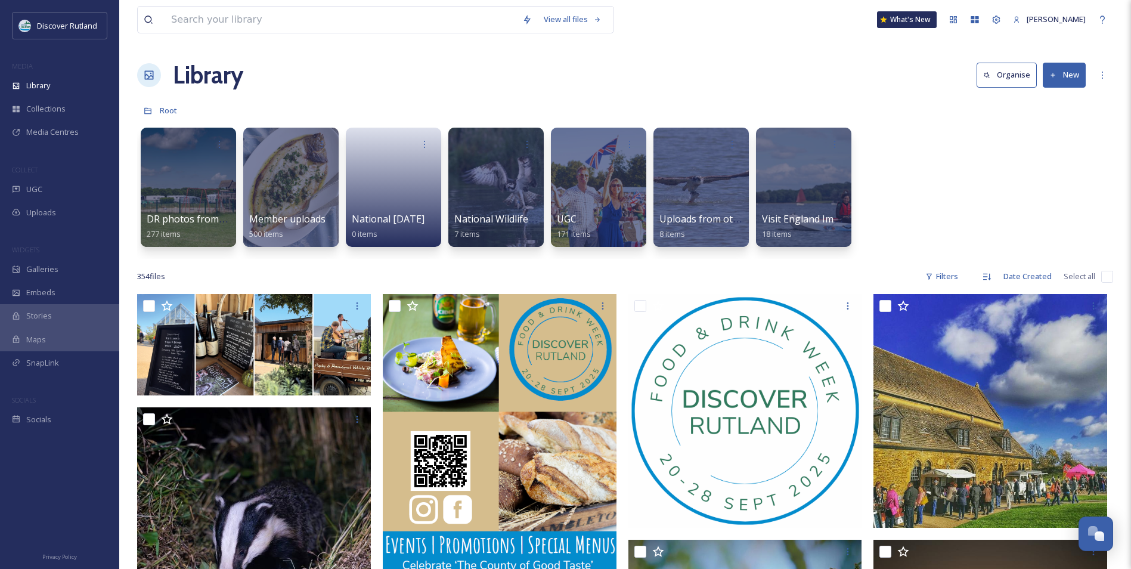
click at [1061, 83] on button "New" at bounding box center [1064, 75] width 43 height 24
click at [1059, 109] on div "File Upload" at bounding box center [1051, 102] width 67 height 23
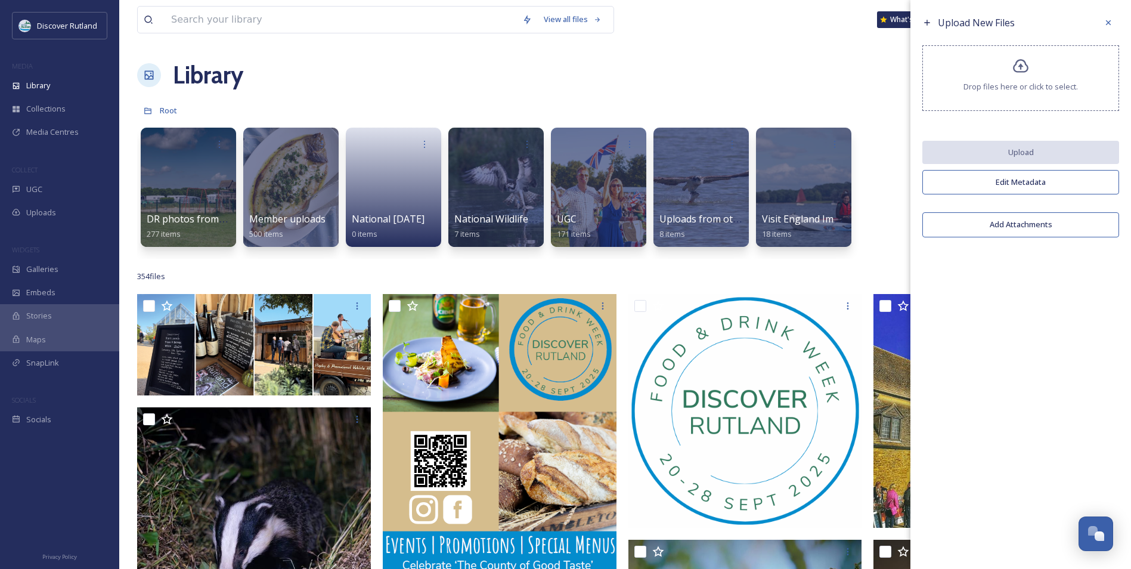
click at [1033, 80] on div "Drop files here or click to select." at bounding box center [1020, 78] width 197 height 66
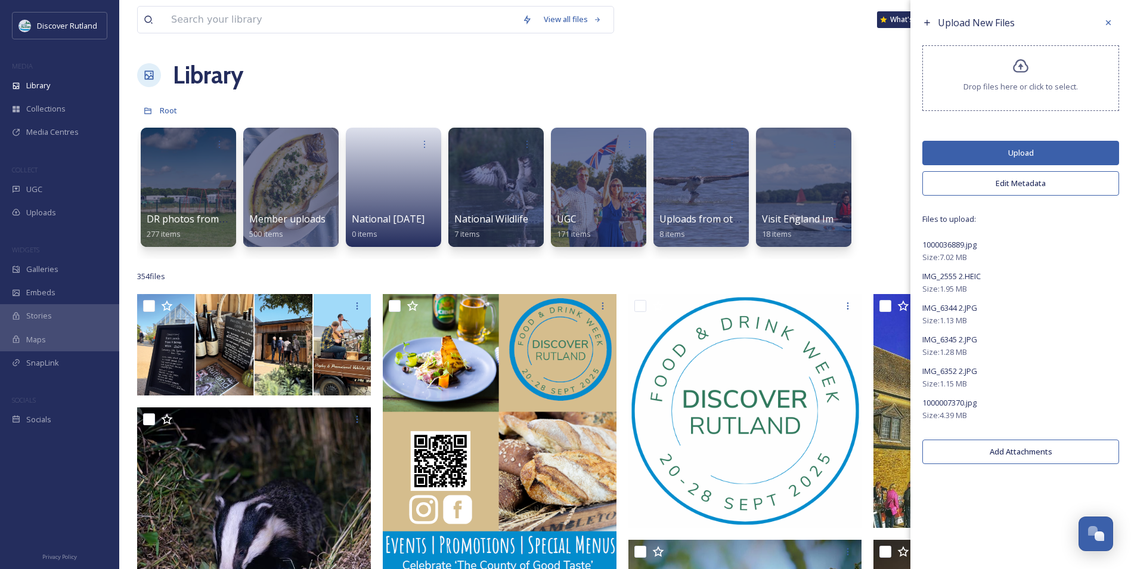
click at [1012, 156] on button "Upload" at bounding box center [1020, 153] width 197 height 24
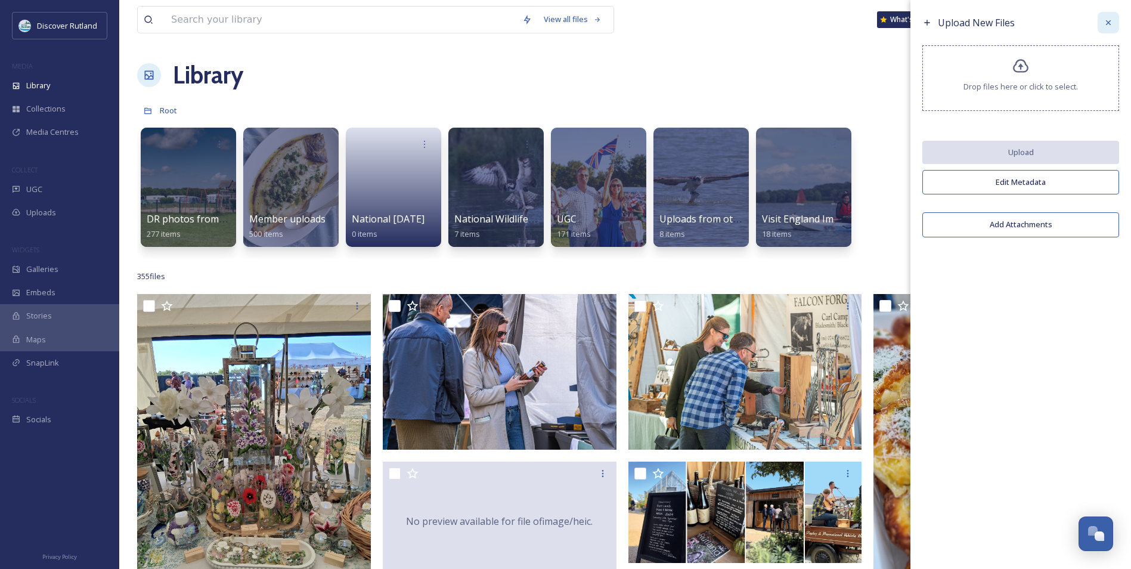
click at [1107, 19] on icon at bounding box center [1109, 23] width 10 height 10
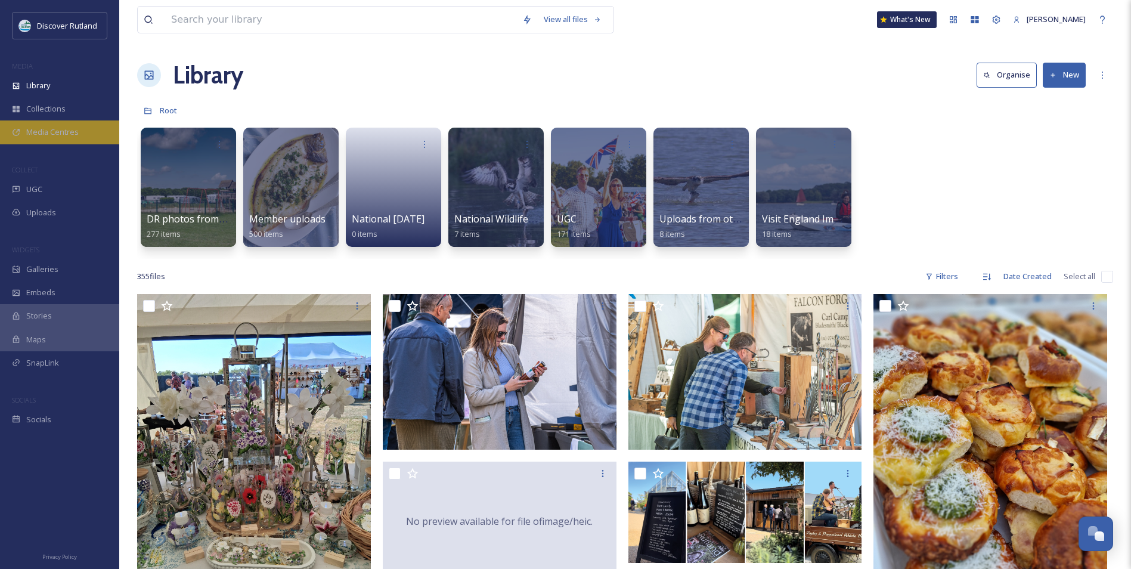
click at [80, 140] on div "Media Centres" at bounding box center [59, 131] width 119 height 23
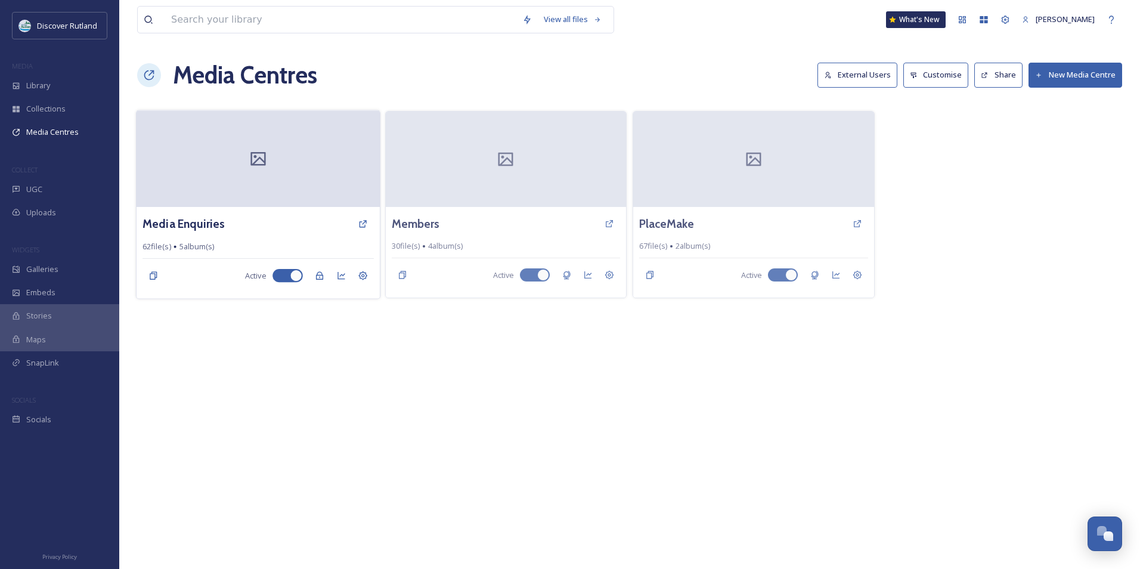
click at [299, 196] on div at bounding box center [258, 158] width 243 height 97
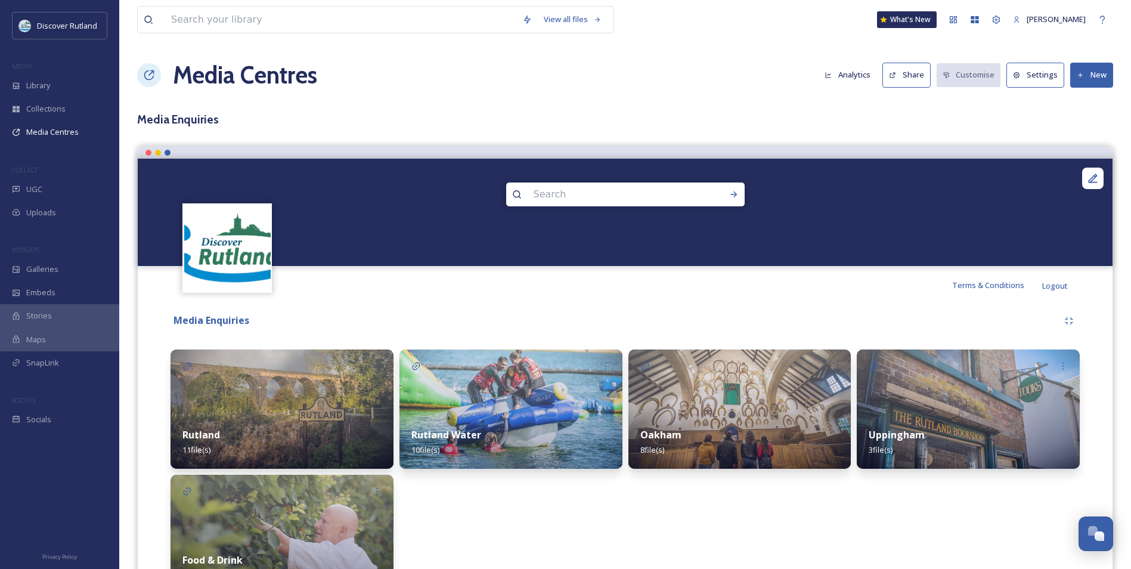
click at [329, 525] on img at bounding box center [282, 534] width 223 height 119
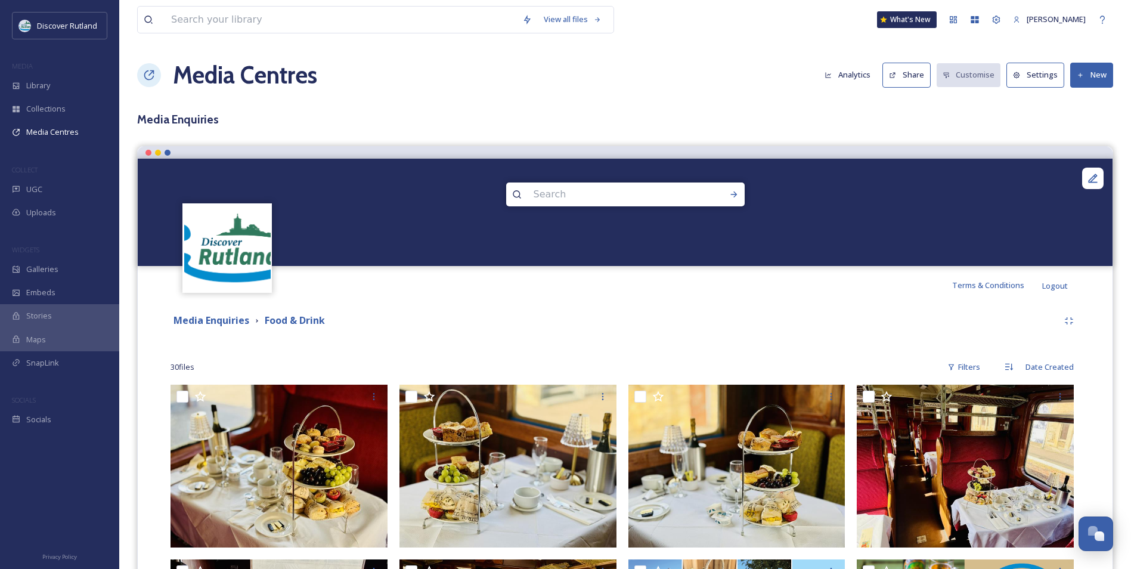
click at [1096, 73] on button "New" at bounding box center [1091, 75] width 43 height 24
click at [1081, 104] on span "Add Files" at bounding box center [1084, 102] width 32 height 11
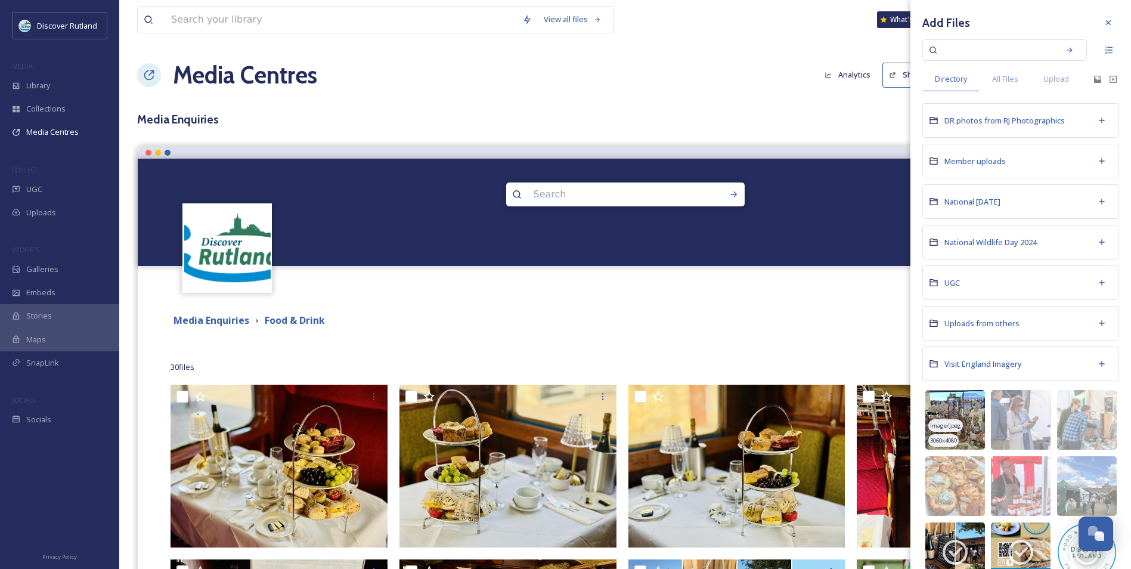
click at [950, 419] on div "image/jpeg" at bounding box center [945, 425] width 35 height 13
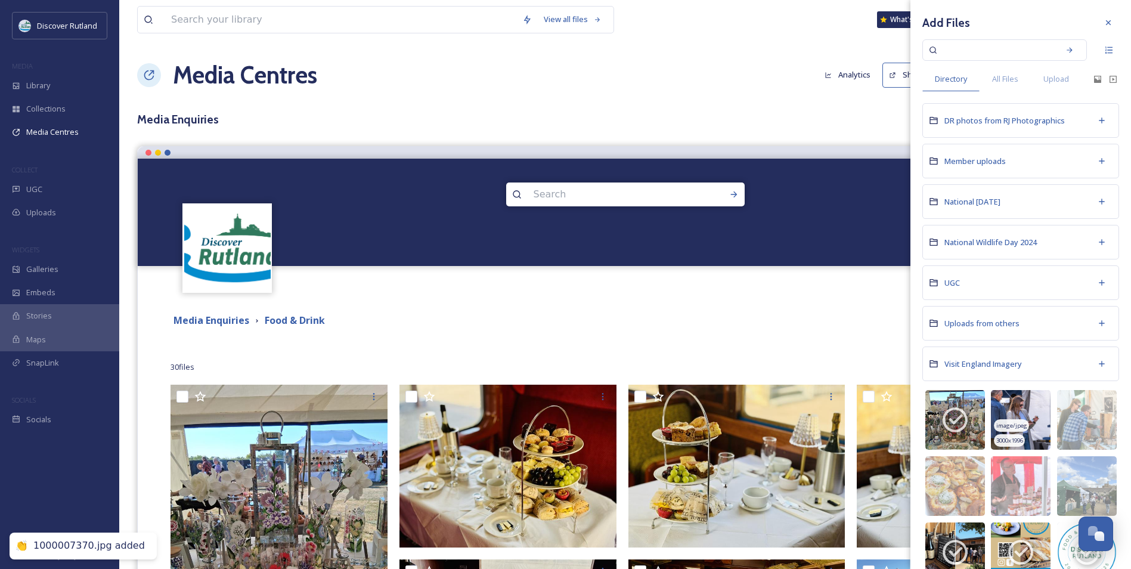
click at [1012, 417] on img at bounding box center [1021, 420] width 60 height 60
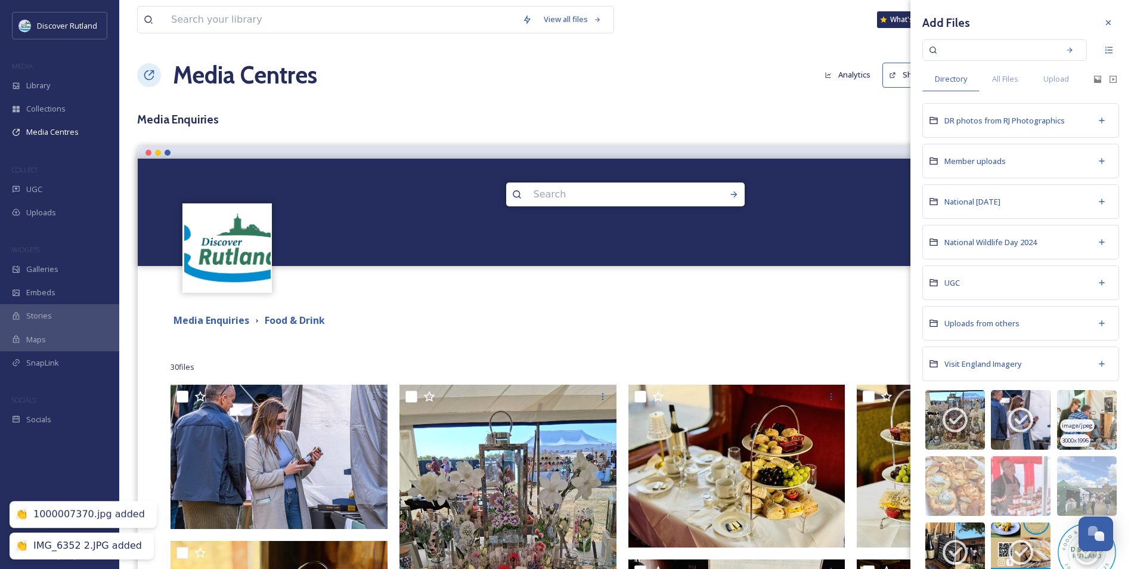
click at [1072, 425] on span "image/jpeg" at bounding box center [1077, 426] width 31 height 8
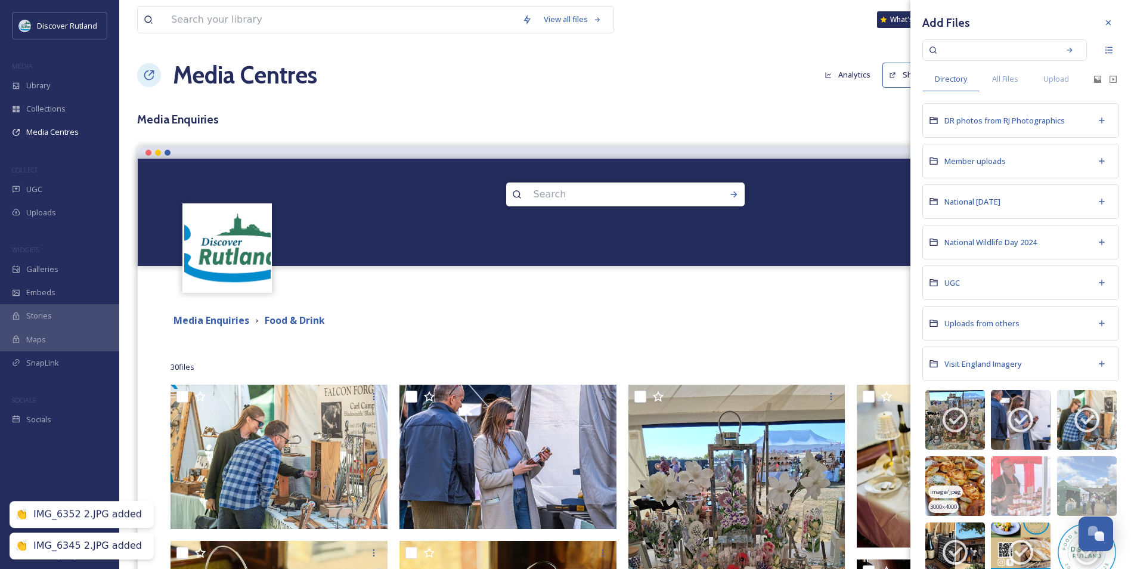
click at [969, 479] on img at bounding box center [955, 486] width 60 height 60
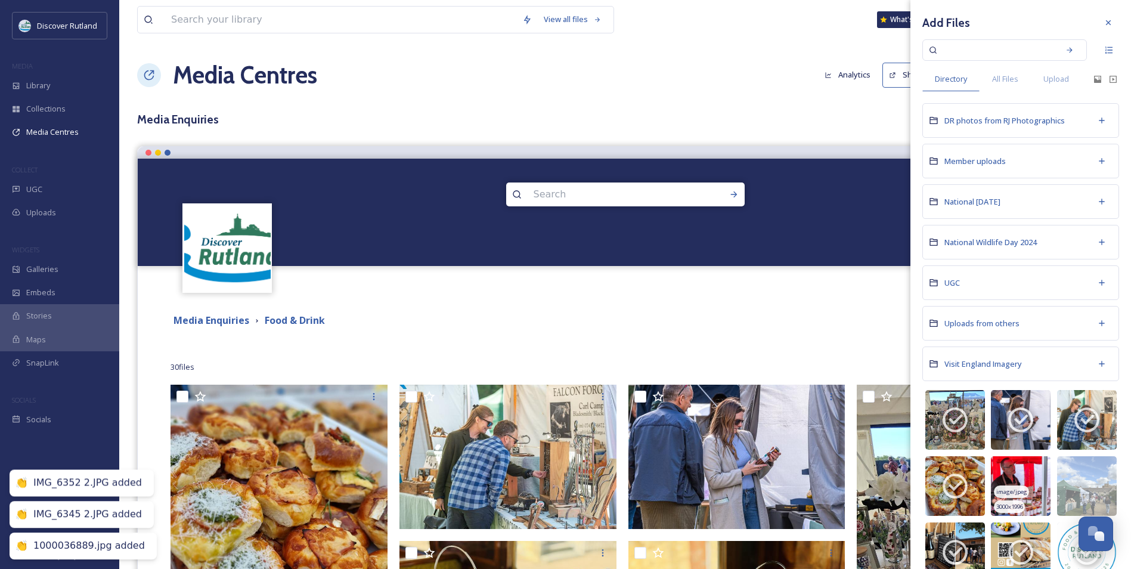
click at [1015, 473] on img at bounding box center [1021, 486] width 60 height 60
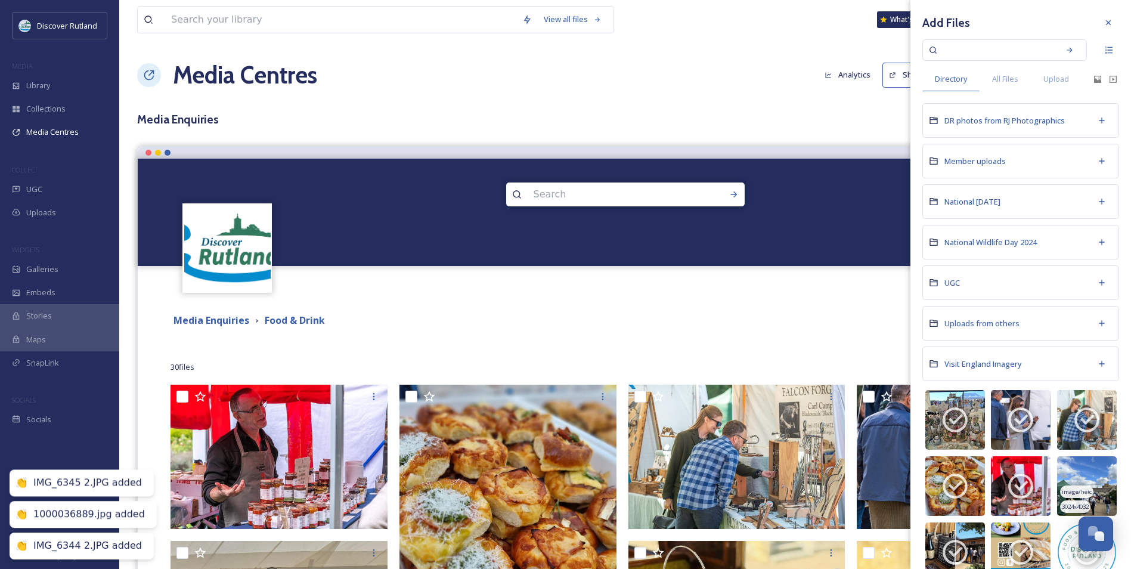
click at [1083, 466] on img at bounding box center [1087, 486] width 60 height 60
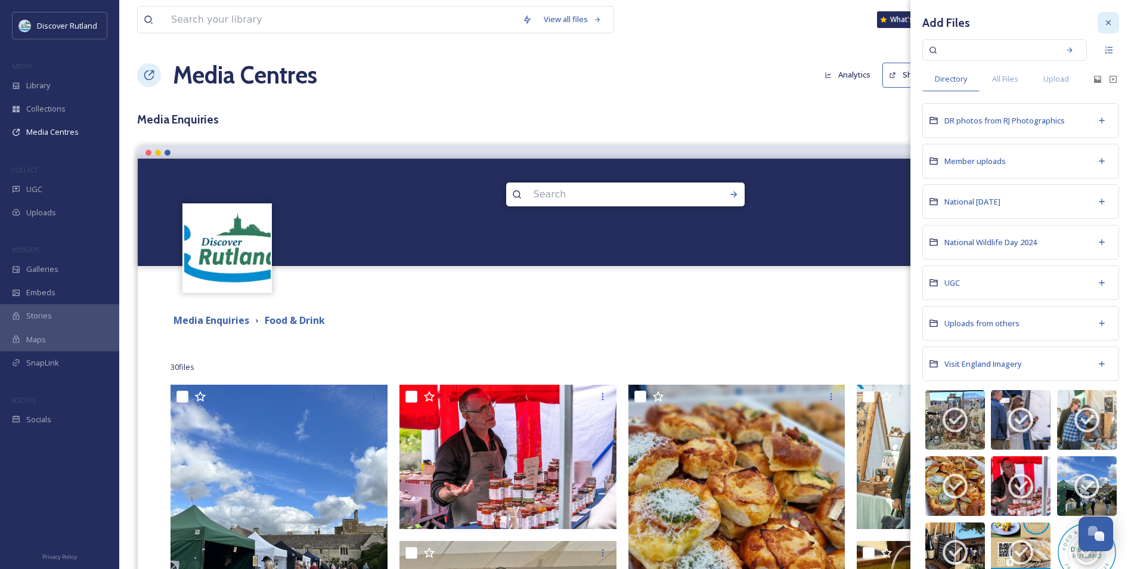
click at [1106, 21] on icon at bounding box center [1108, 22] width 5 height 5
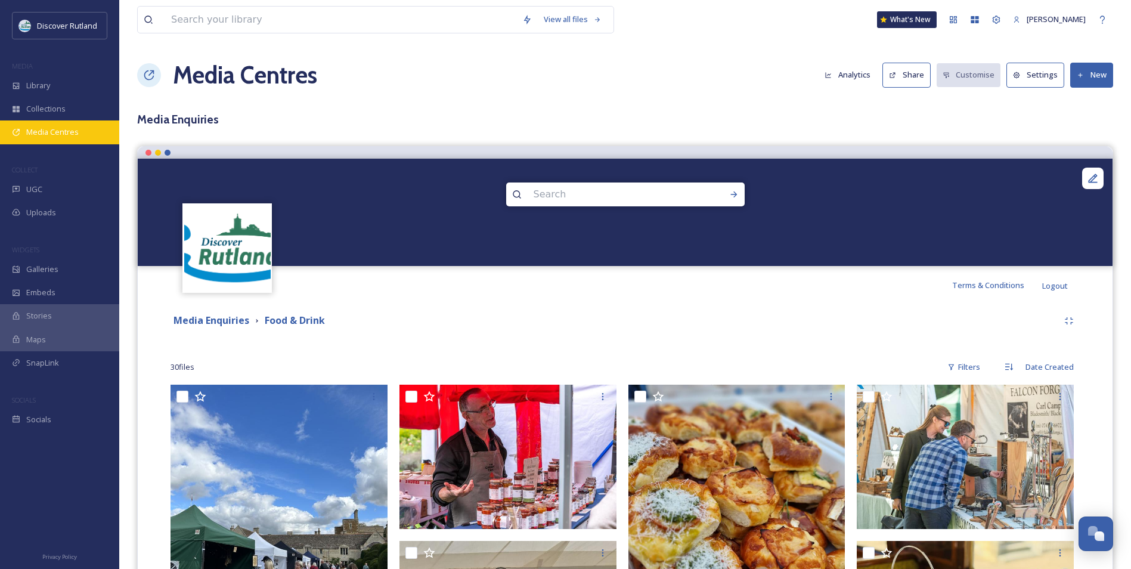
click at [83, 125] on div "Media Centres" at bounding box center [59, 131] width 119 height 23
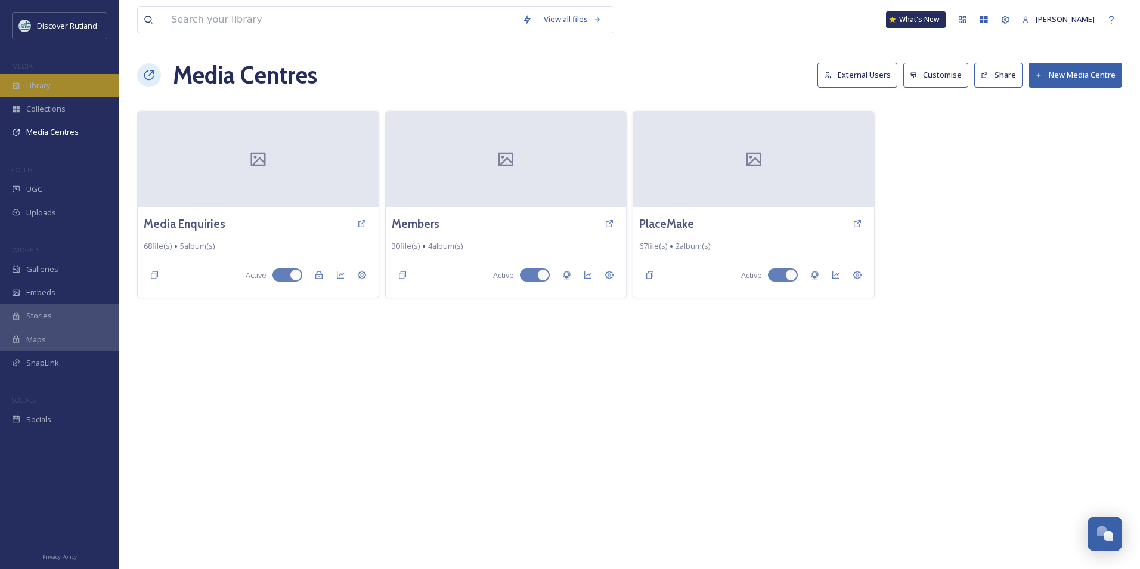
click at [61, 91] on div "Library" at bounding box center [59, 85] width 119 height 23
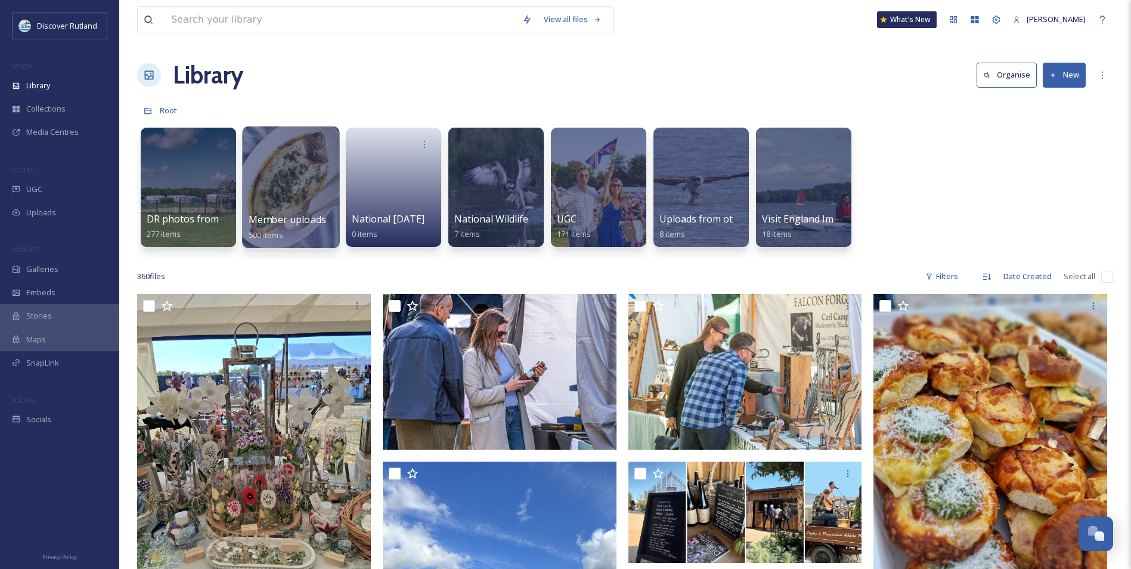
click at [295, 160] on div at bounding box center [290, 187] width 97 height 122
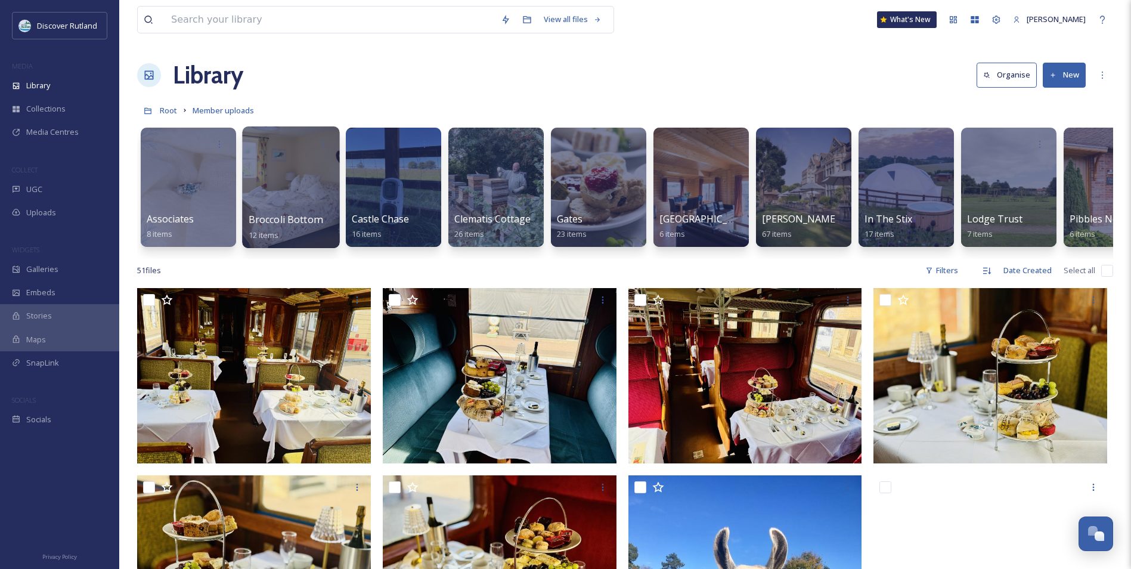
click at [278, 195] on div at bounding box center [290, 187] width 97 height 122
click at [509, 173] on div at bounding box center [495, 187] width 97 height 122
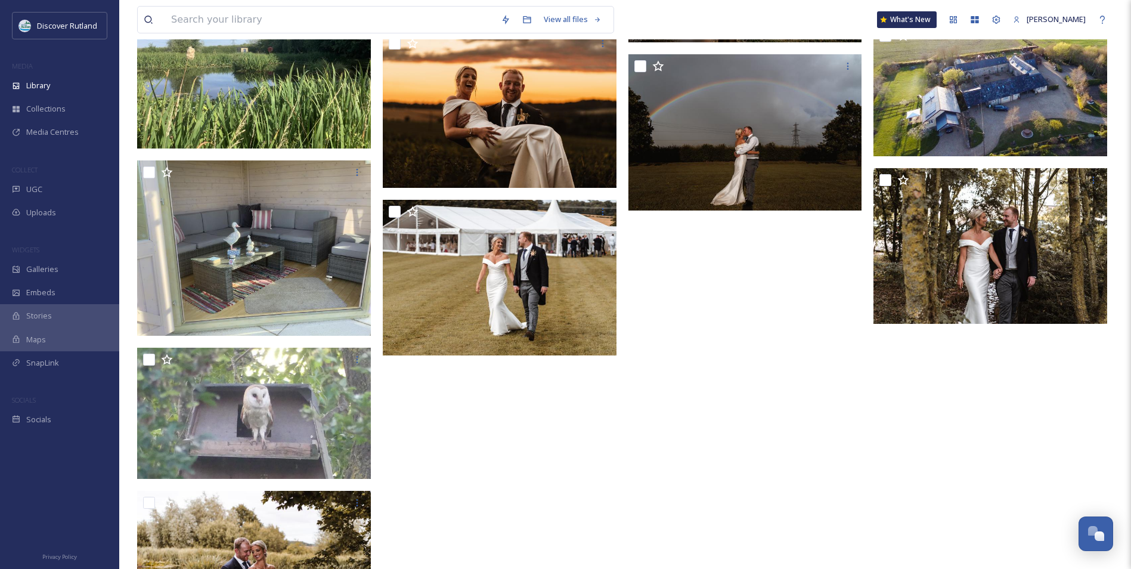
scroll to position [954, 0]
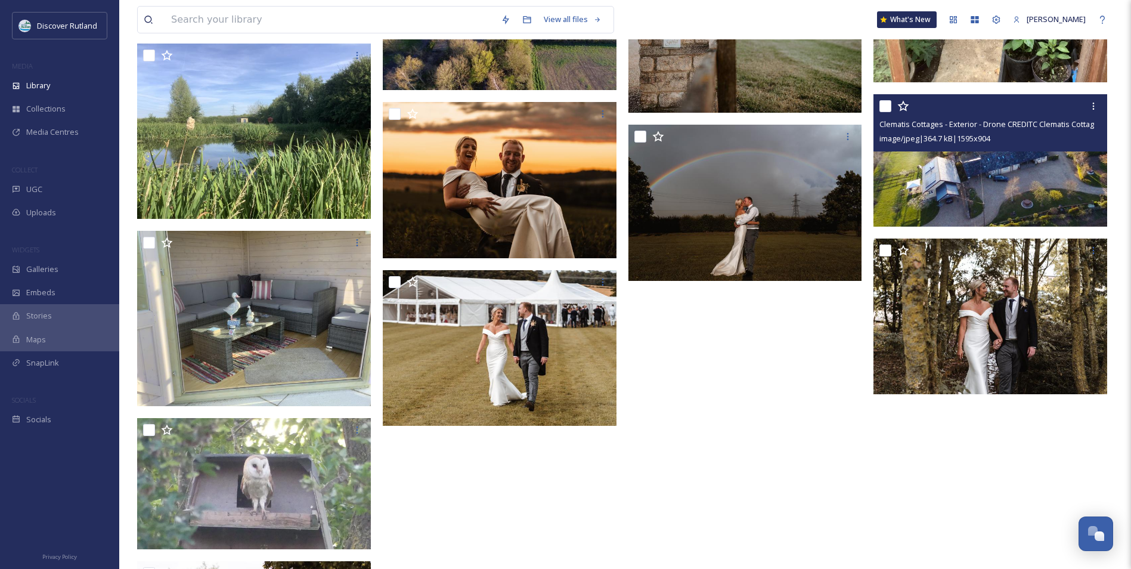
click at [954, 177] on img at bounding box center [990, 160] width 234 height 132
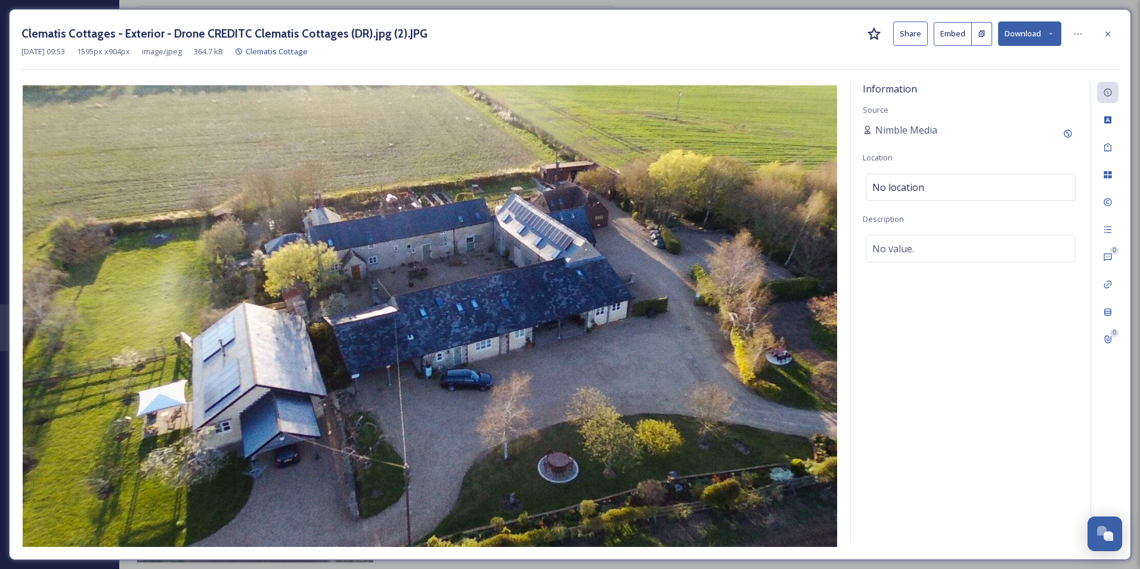
click at [1042, 26] on button "Download" at bounding box center [1029, 33] width 63 height 24
click at [1035, 59] on span "Download Original (1595 x 904)" at bounding box center [998, 60] width 109 height 11
click at [1107, 42] on div at bounding box center [1107, 33] width 21 height 21
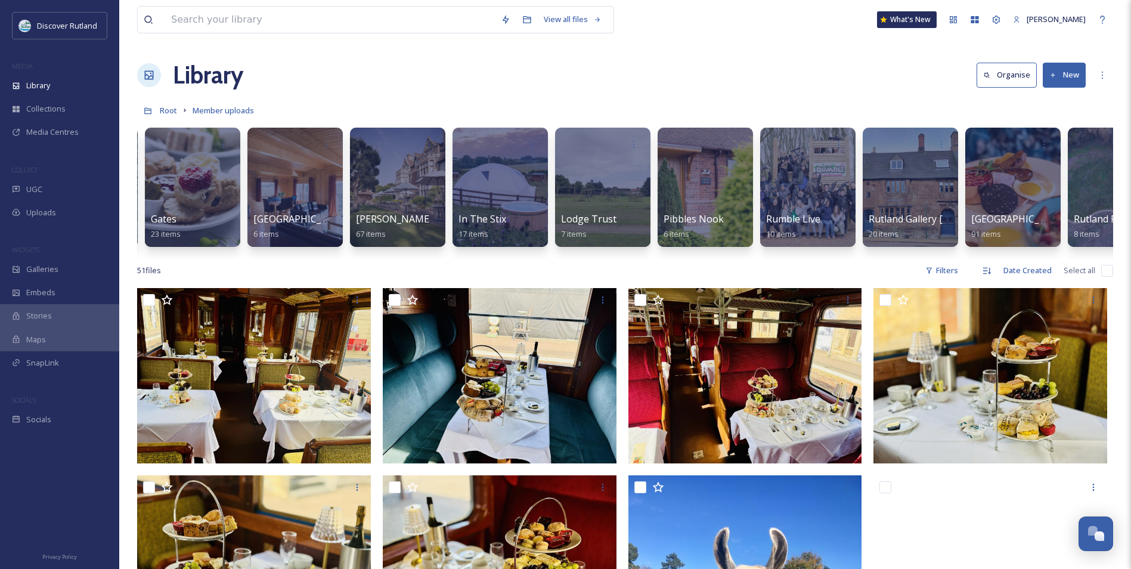
scroll to position [0, 409]
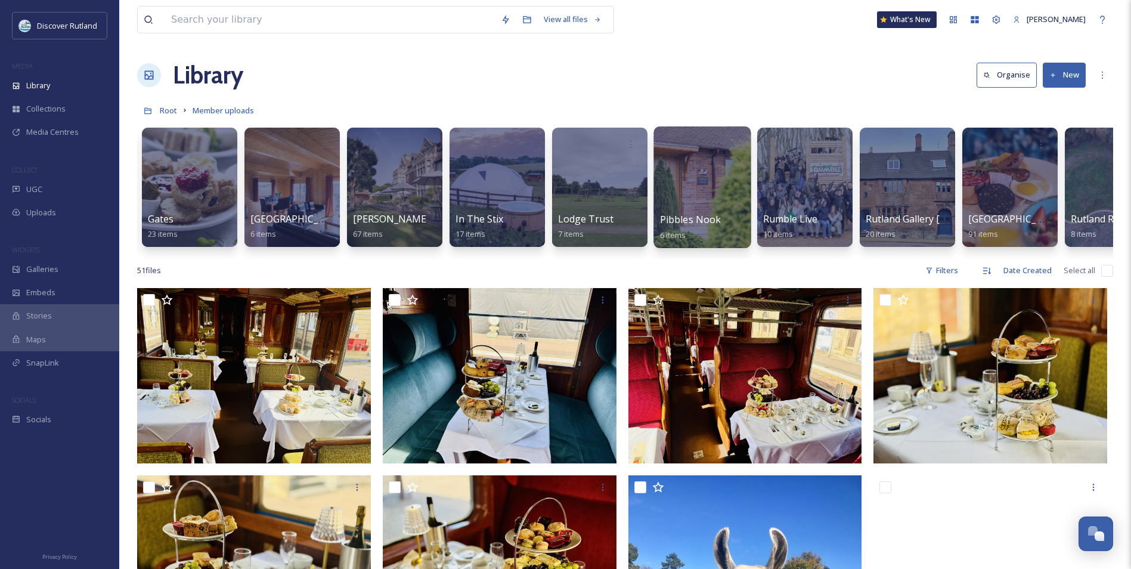
click at [710, 215] on span "Pibbles Nook" at bounding box center [690, 219] width 61 height 13
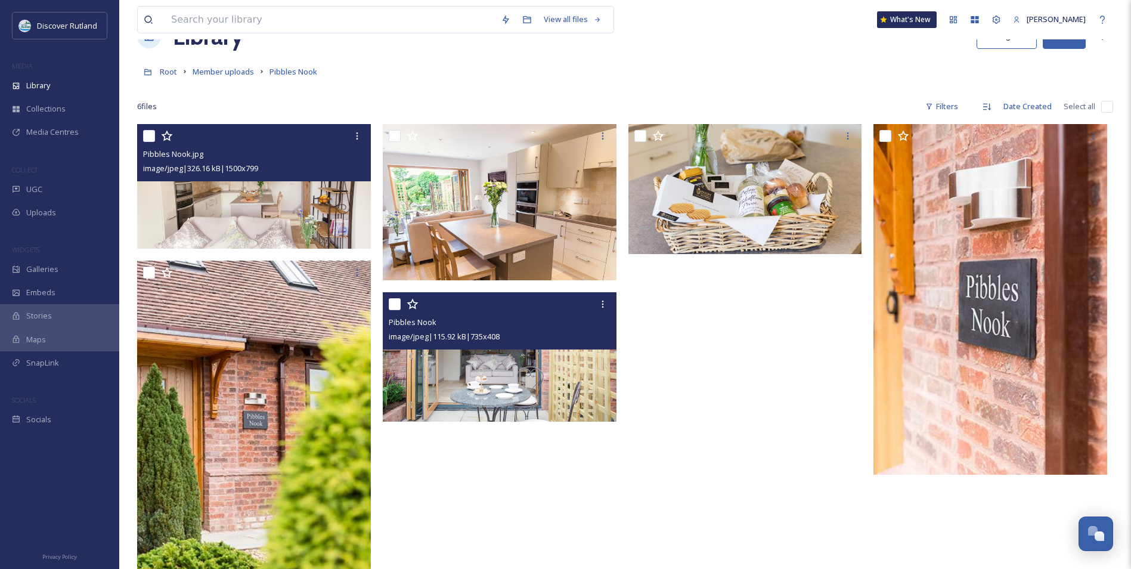
scroll to position [60, 0]
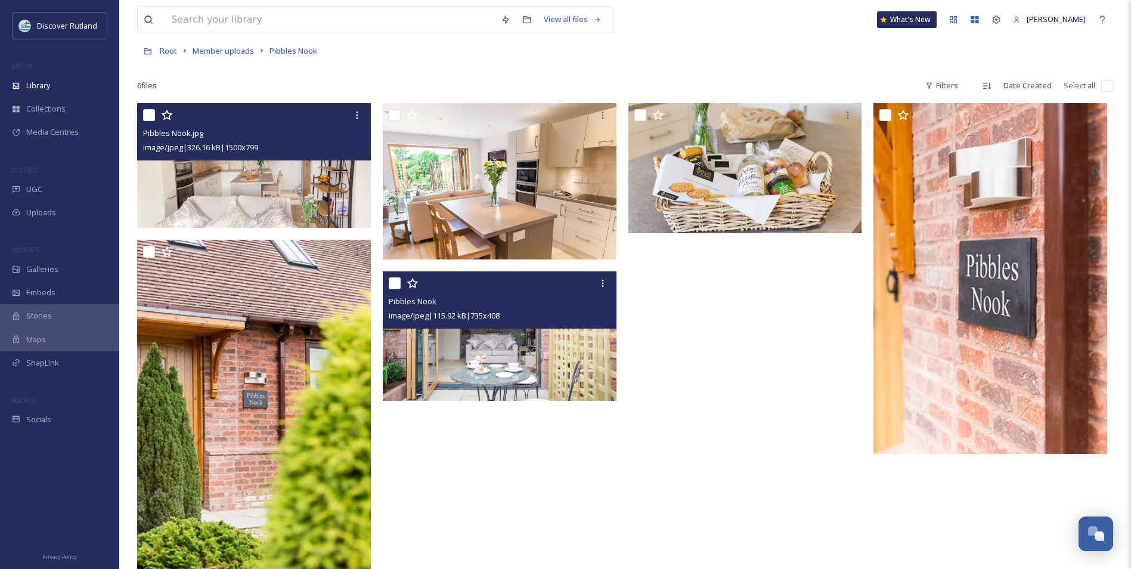
click at [547, 369] on img at bounding box center [500, 336] width 234 height 130
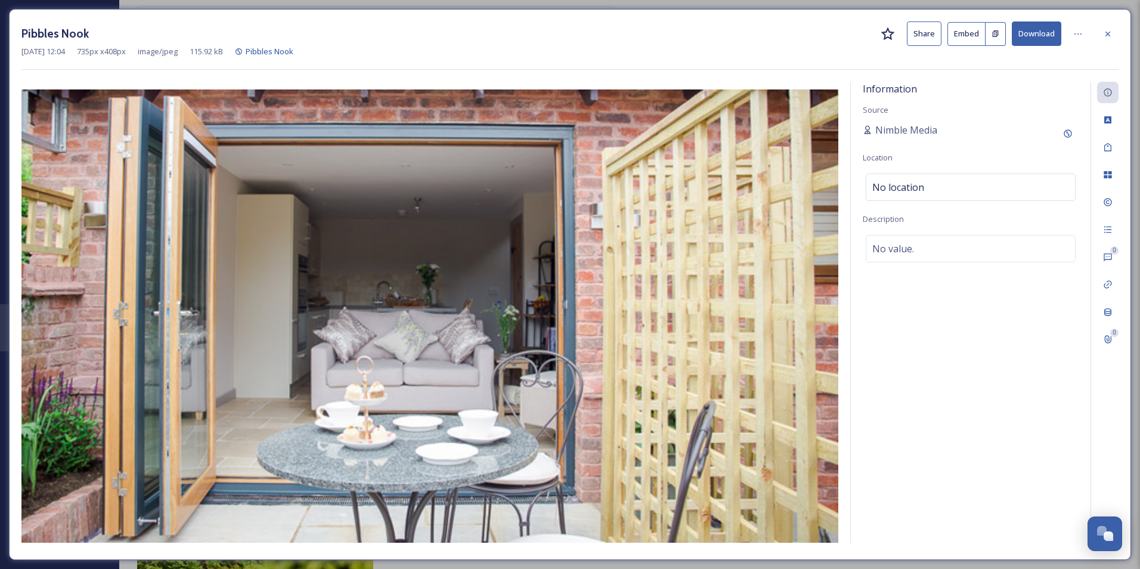
click at [1041, 38] on button "Download" at bounding box center [1036, 33] width 49 height 24
click at [1110, 32] on icon at bounding box center [1107, 33] width 5 height 5
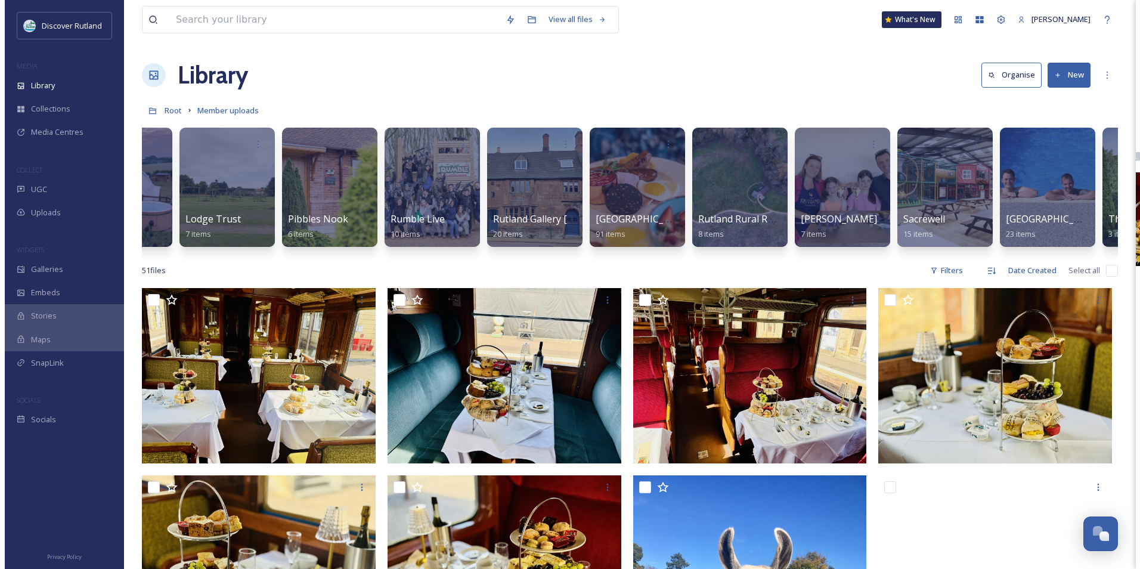
scroll to position [0, 755]
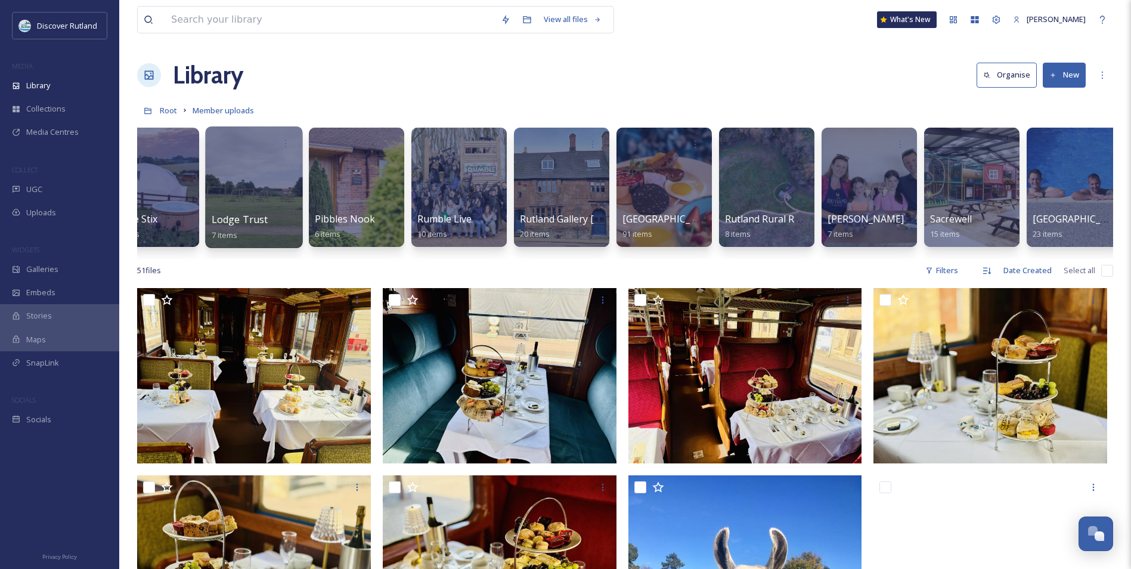
click at [260, 145] on div at bounding box center [254, 143] width 85 height 22
click at [270, 176] on div at bounding box center [253, 187] width 97 height 122
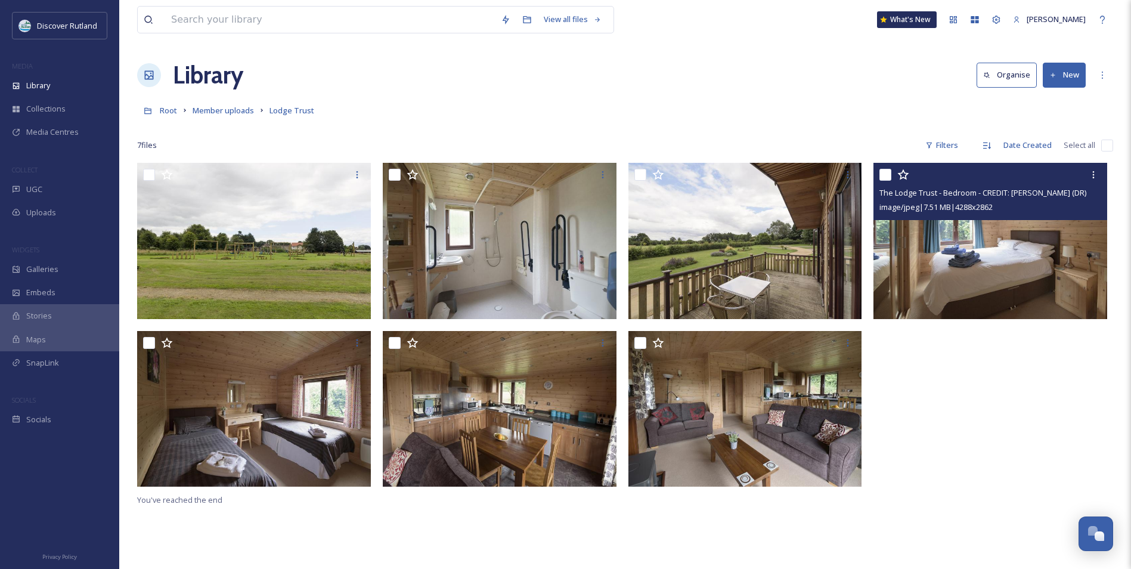
click at [1016, 258] on img at bounding box center [990, 241] width 234 height 156
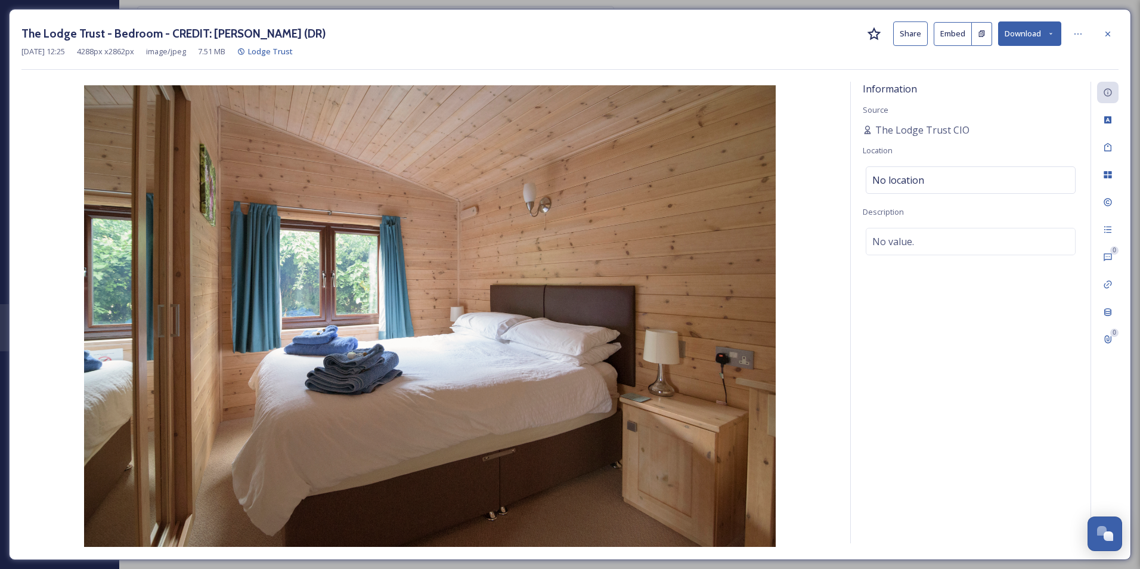
click at [1026, 29] on button "Download" at bounding box center [1029, 33] width 63 height 24
click at [1017, 61] on span "Download Original (4288 x 2862)" at bounding box center [998, 60] width 113 height 11
